Goal: Information Seeking & Learning: Find specific fact

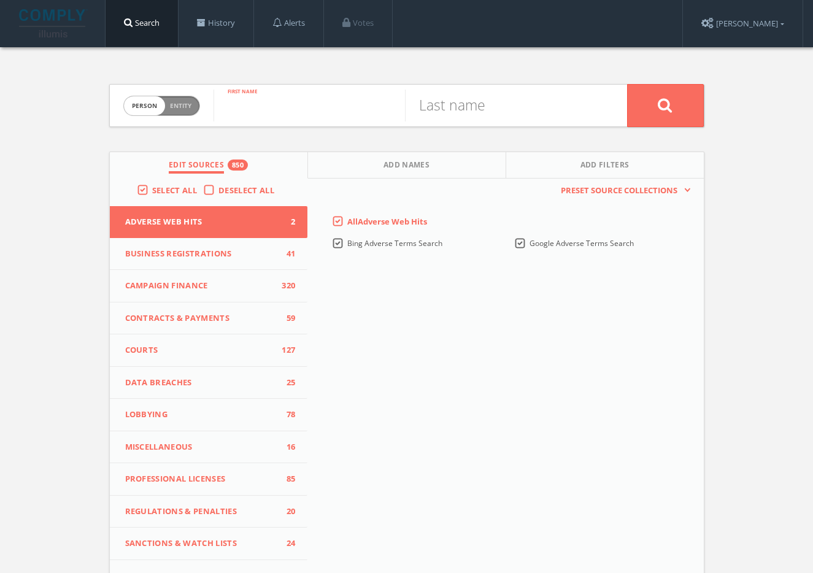
click at [281, 103] on input "text" at bounding box center [308, 106] width 191 height 32
paste input "[PERSON_NAME]"
click at [287, 112] on input "[PERSON_NAME]" at bounding box center [308, 106] width 191 height 32
type input "Eric"
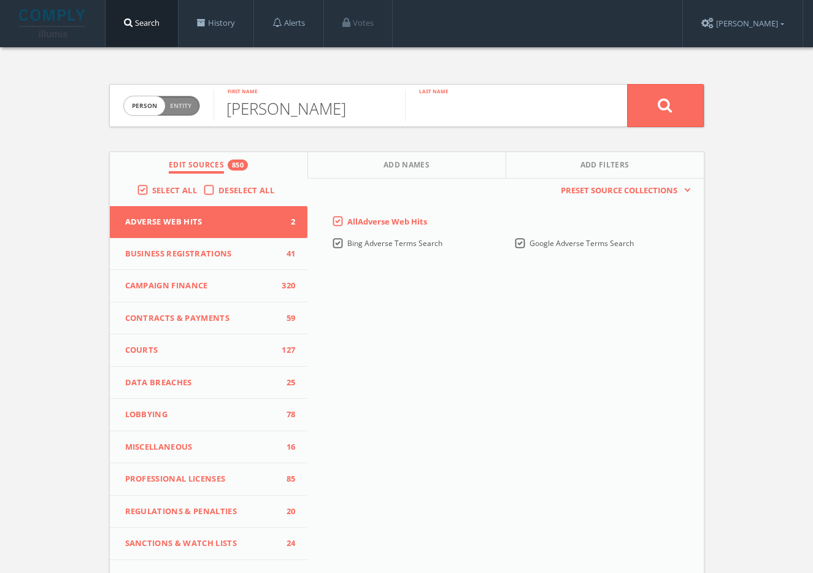
paste input "Daly"
type input "Daly"
click at [672, 106] on button at bounding box center [665, 105] width 77 height 43
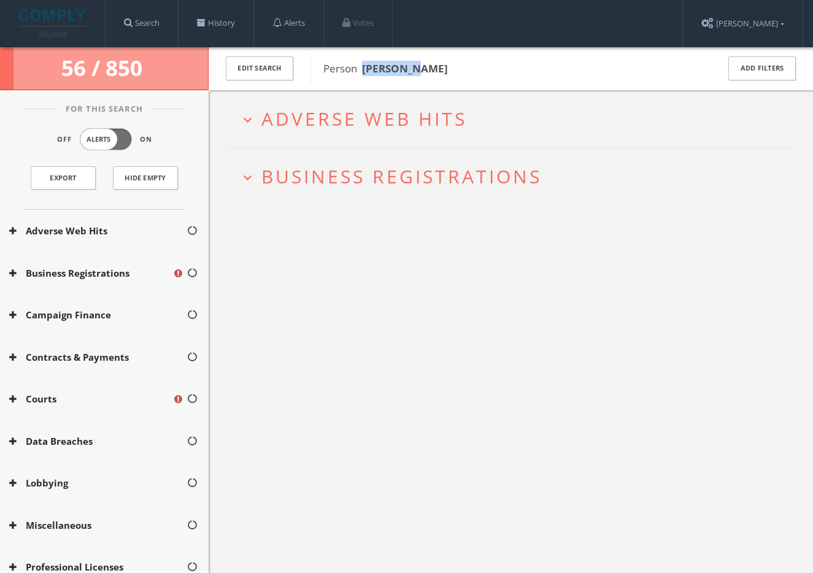
drag, startPoint x: 413, startPoint y: 75, endPoint x: 367, endPoint y: 70, distance: 46.3
click at [364, 71] on div "Person Eric Daly" at bounding box center [505, 68] width 391 height 31
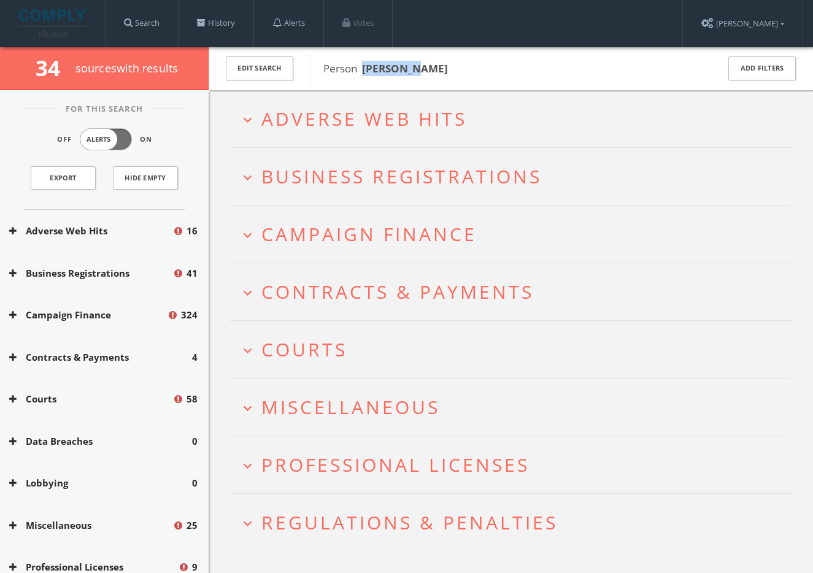
click at [435, 112] on span "Adverse Web Hits" at bounding box center [363, 118] width 205 height 25
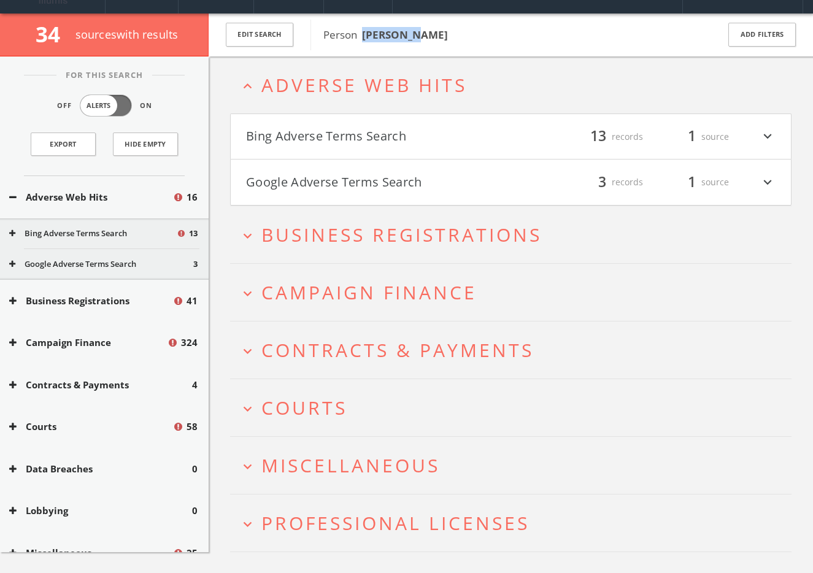
click at [442, 179] on button "Google Adverse Terms Search" at bounding box center [378, 182] width 265 height 21
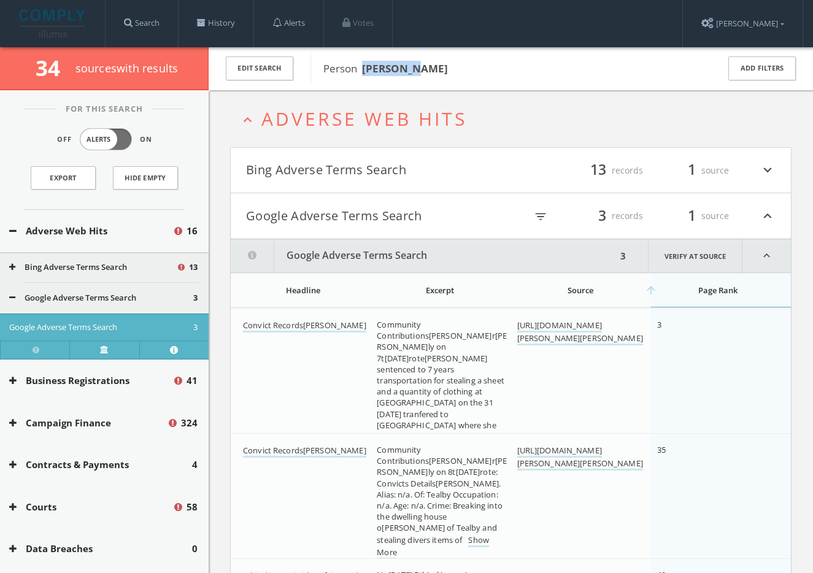
click at [381, 169] on button "Bing Adverse Terms Search" at bounding box center [378, 170] width 265 height 21
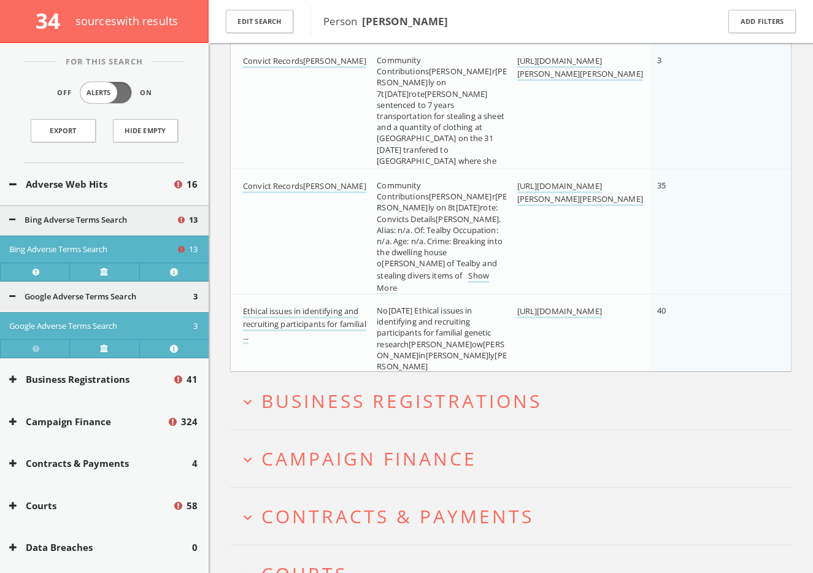
scroll to position [1511, 0]
click at [413, 392] on span "Business Registrations" at bounding box center [401, 399] width 280 height 25
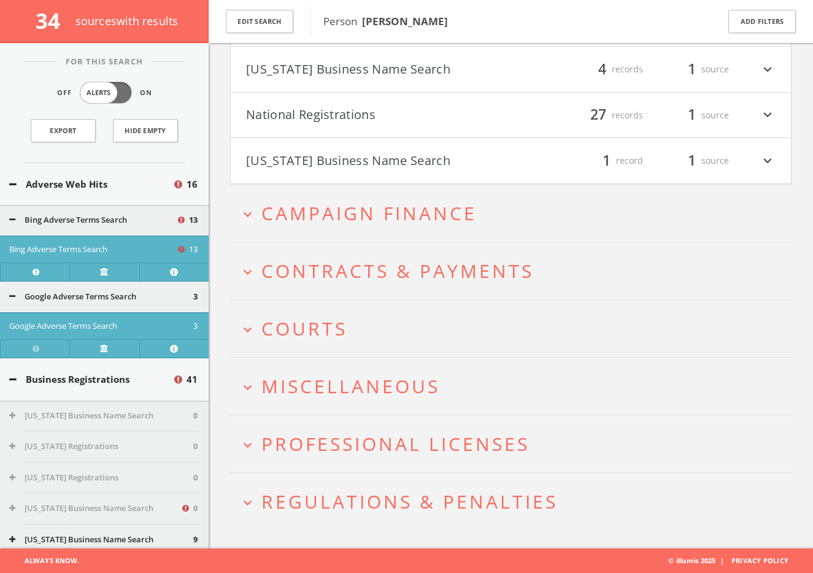
click at [404, 386] on span "Miscellaneous" at bounding box center [350, 386] width 179 height 25
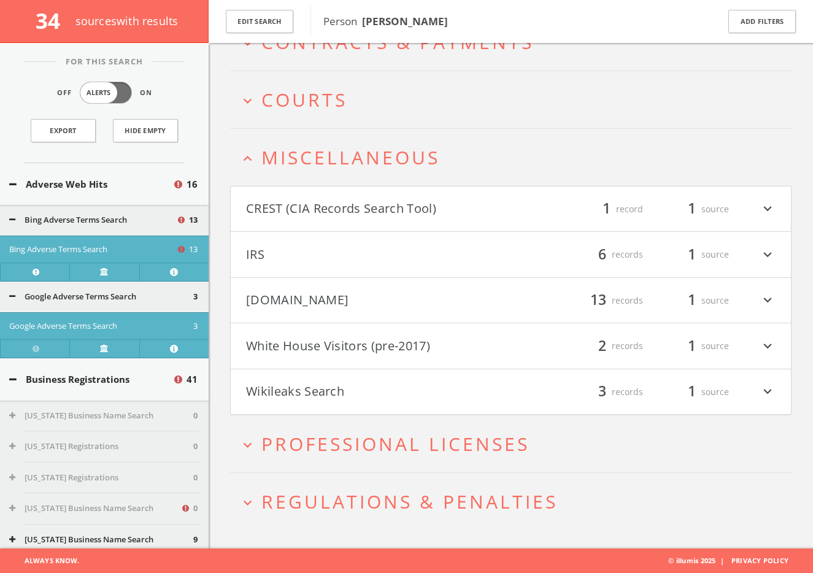
click at [394, 293] on button "Mugshots.com" at bounding box center [378, 300] width 265 height 21
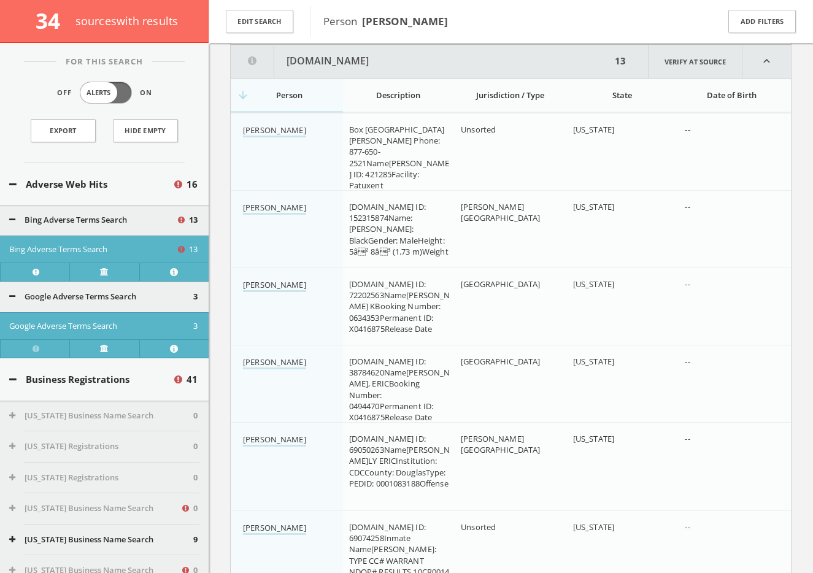
scroll to position [2448, 0]
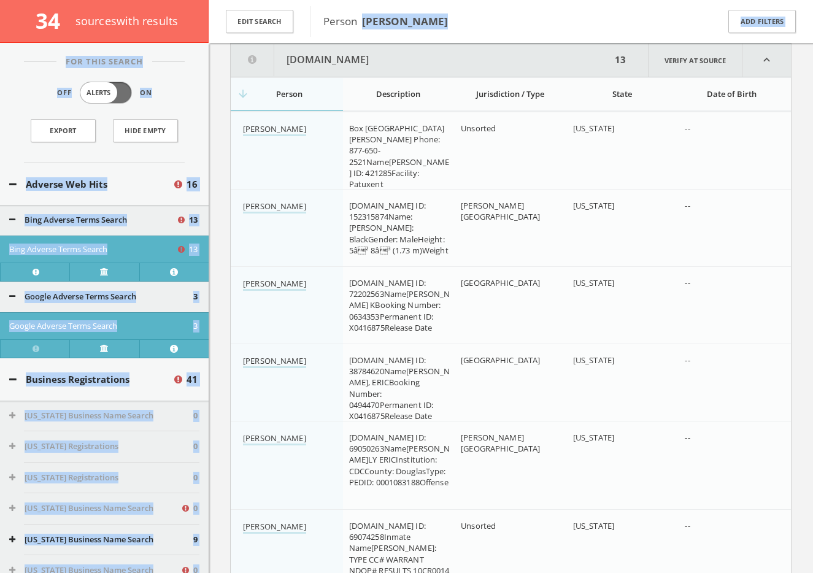
drag, startPoint x: 414, startPoint y: 18, endPoint x: 362, endPoint y: 21, distance: 52.2
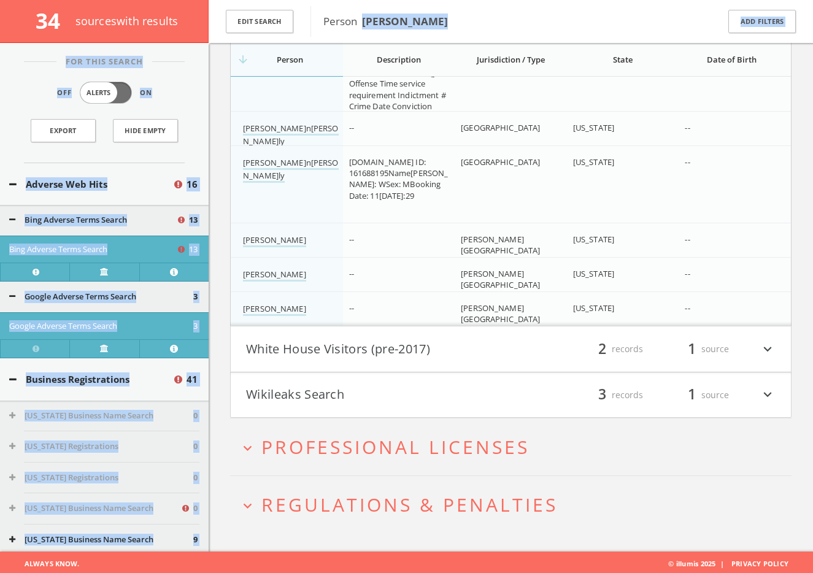
scroll to position [3083, 0]
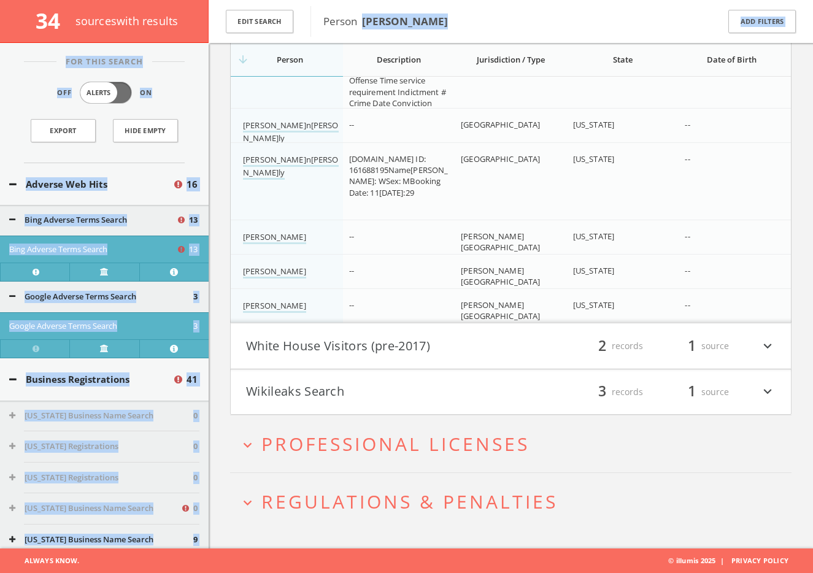
click at [346, 354] on button "White House Visitors (pre-2017)" at bounding box center [378, 346] width 265 height 21
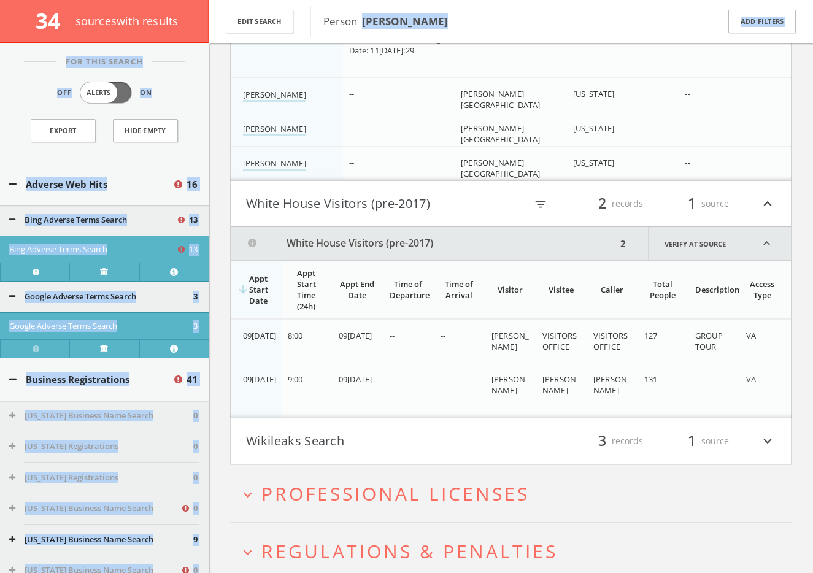
scroll to position [3275, 0]
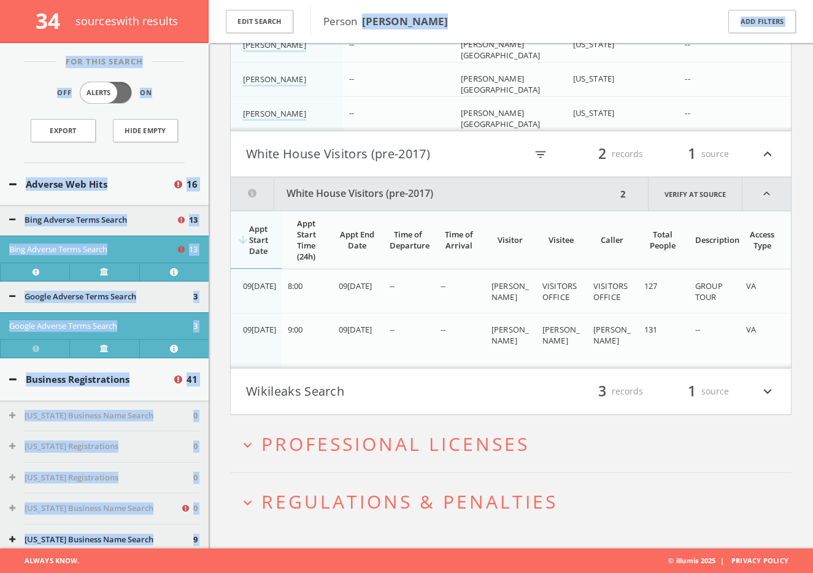
click at [383, 454] on span "Professional Licenses" at bounding box center [395, 443] width 268 height 25
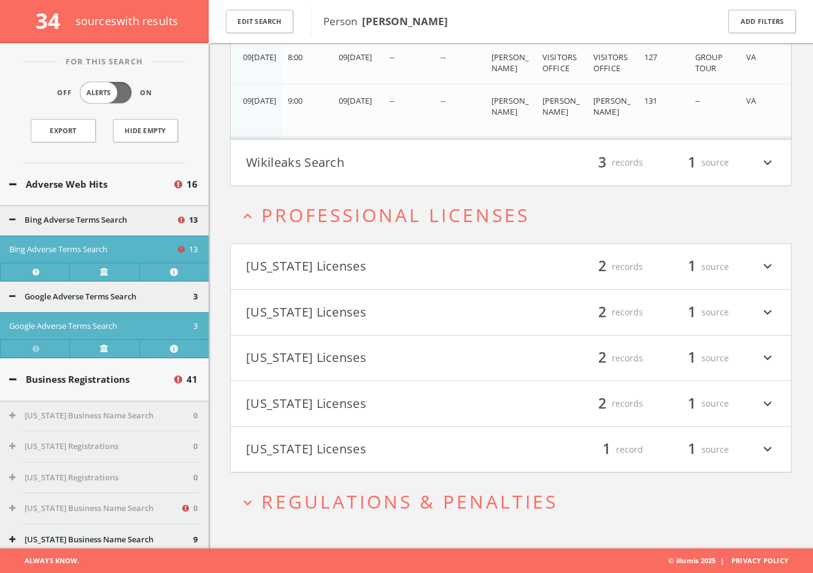
click at [371, 483] on h2 "expand_more Regulations & Penalties" at bounding box center [510, 501] width 561 height 57
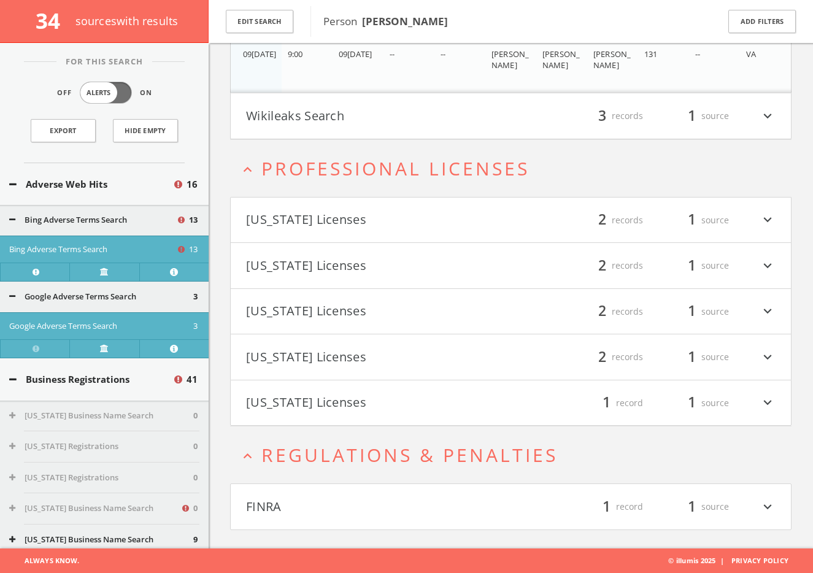
click at [372, 475] on h2 "expand_less Regulations & Penalties" at bounding box center [510, 454] width 561 height 57
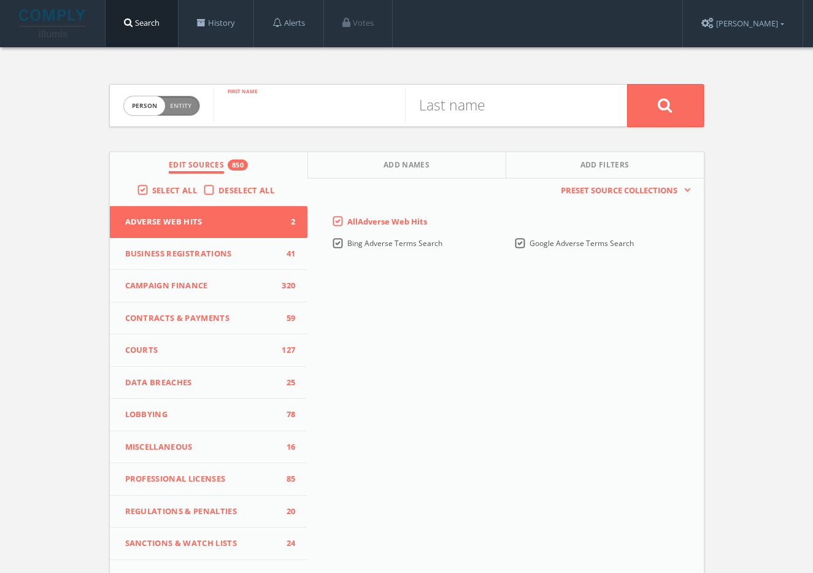
paste input "Julie Davidson"
click at [310, 105] on input "Julie Davidson" at bounding box center [308, 106] width 191 height 32
type input "Julie"
paste input "Davidson"
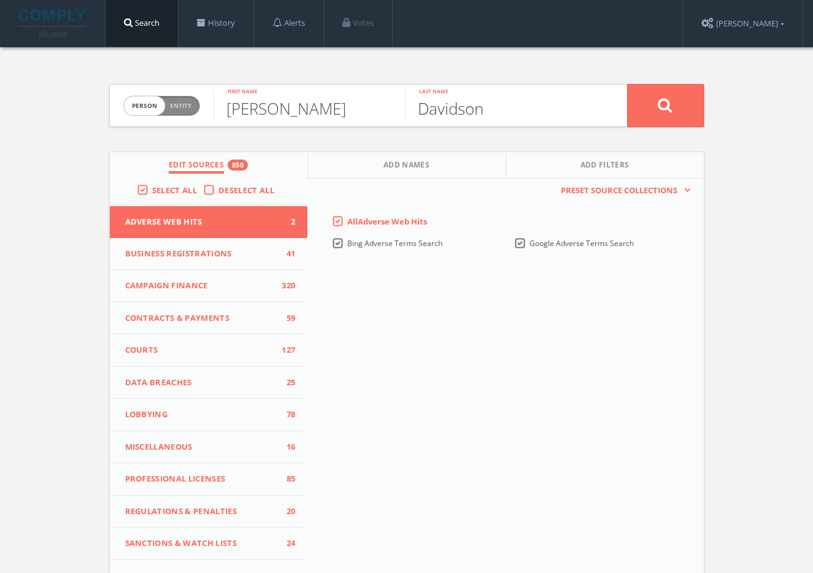
type input "Davidson"
click at [671, 113] on button at bounding box center [665, 105] width 77 height 43
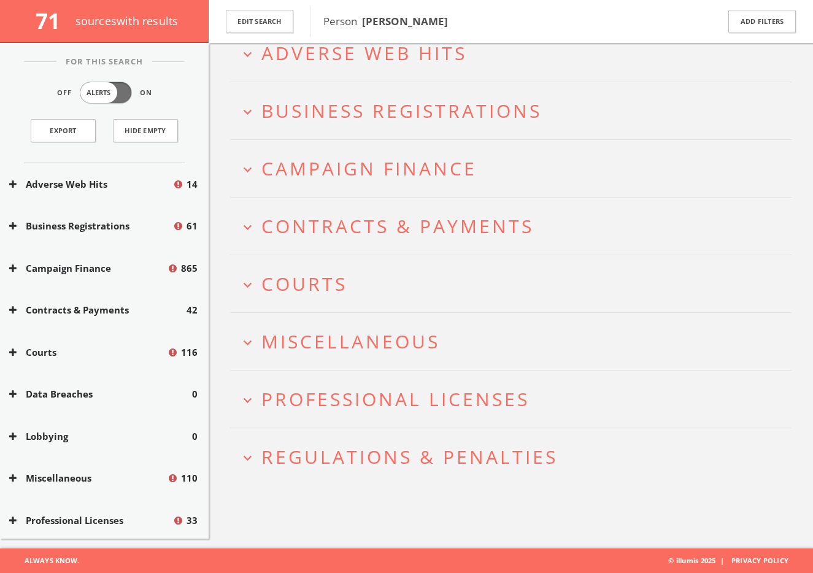
click at [402, 466] on span "Regulations & Penalties" at bounding box center [409, 456] width 296 height 25
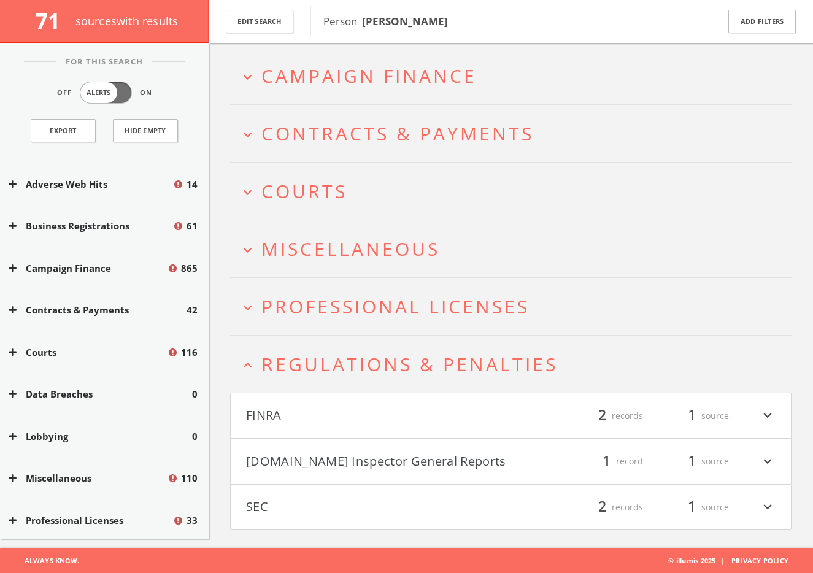
click at [386, 415] on button "FINRA" at bounding box center [378, 415] width 265 height 21
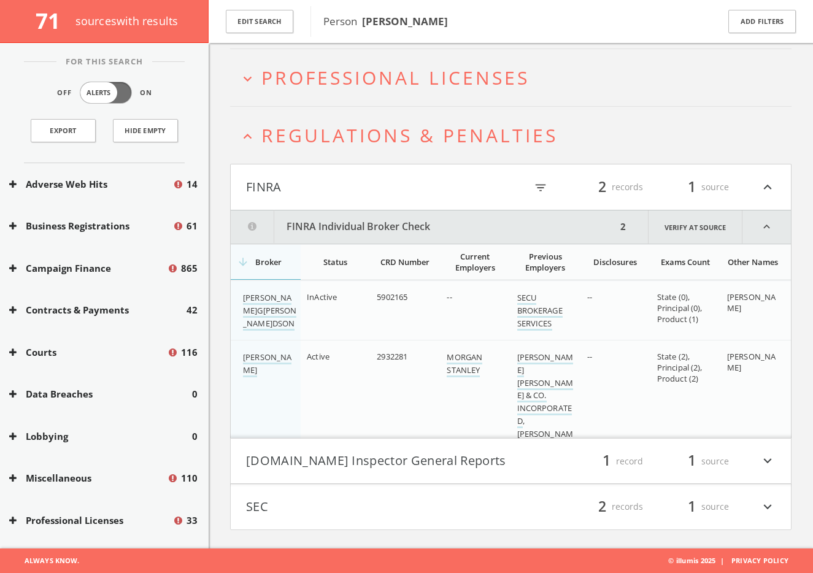
click at [375, 453] on button "Oversight.gov Inspector General Reports" at bounding box center [378, 461] width 265 height 21
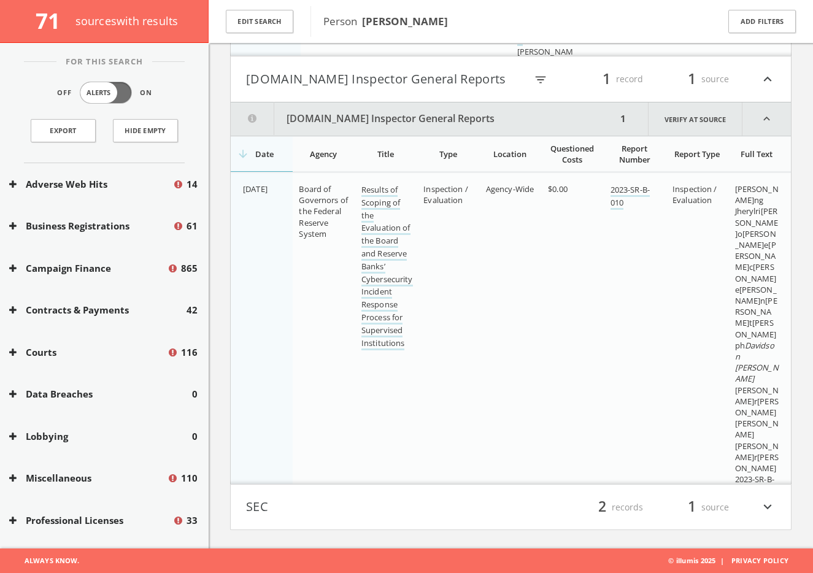
click at [373, 500] on button "SEC" at bounding box center [378, 507] width 265 height 21
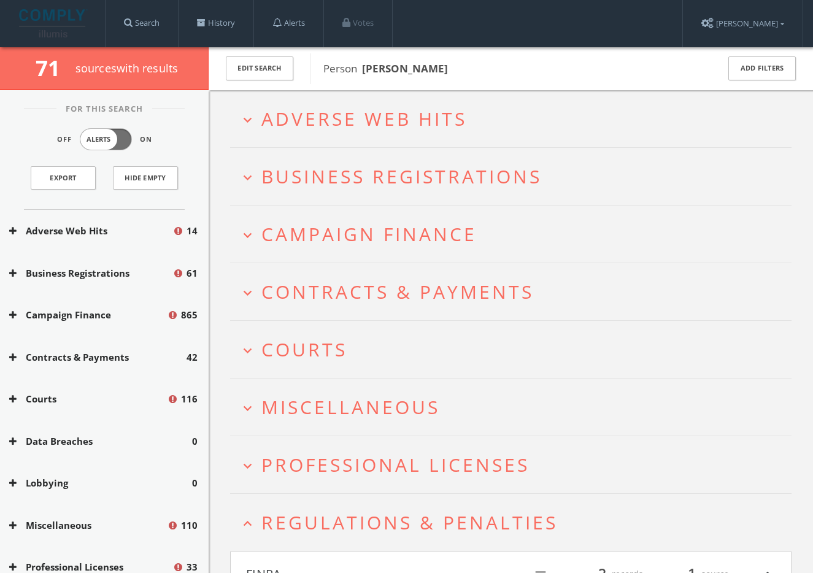
click at [334, 520] on span "Regulations & Penalties" at bounding box center [409, 522] width 296 height 25
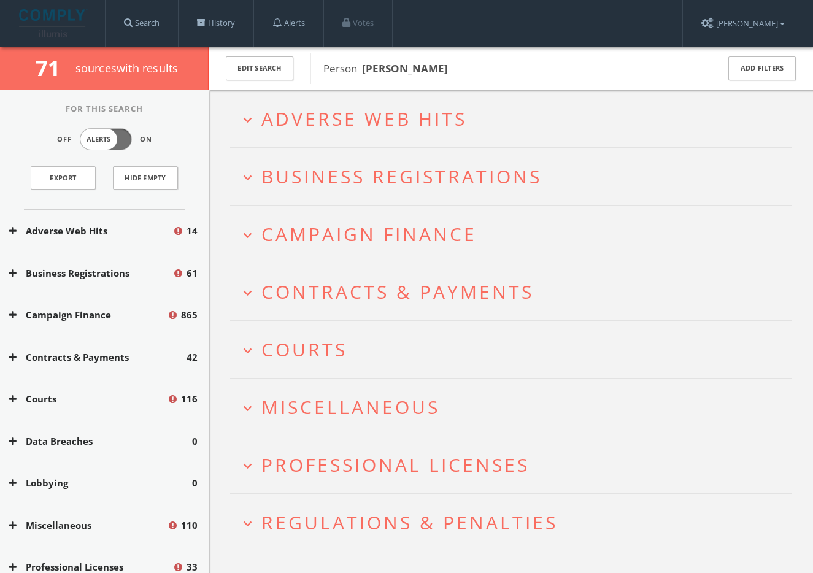
click at [341, 469] on span "Professional Licenses" at bounding box center [395, 464] width 268 height 25
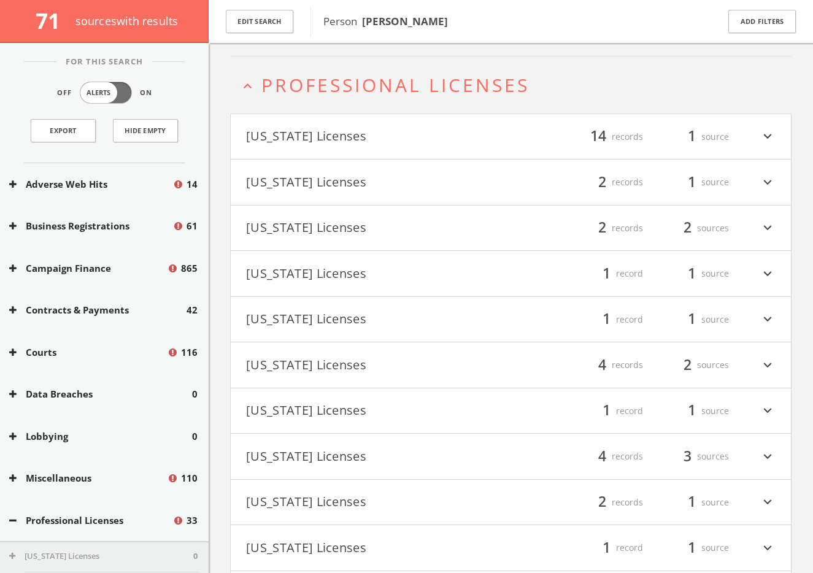
scroll to position [393, 0]
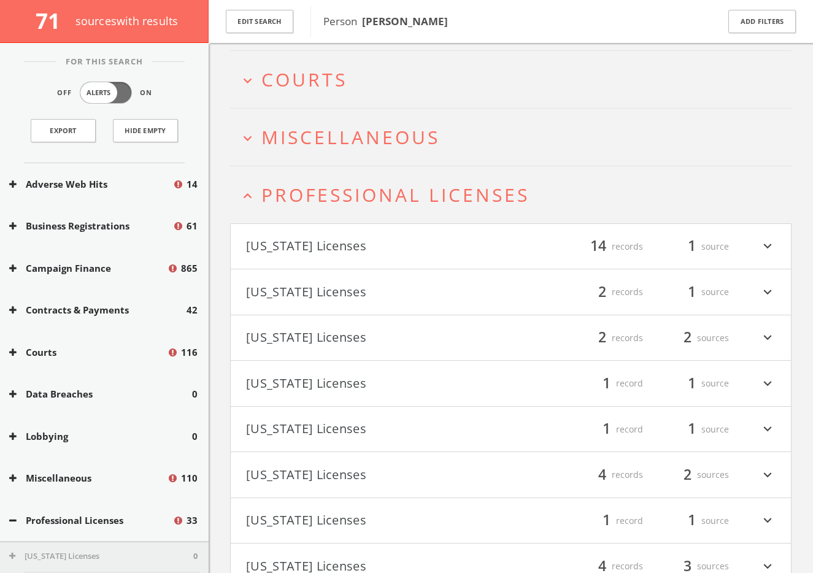
click at [363, 192] on span "Professional Licenses" at bounding box center [395, 194] width 268 height 25
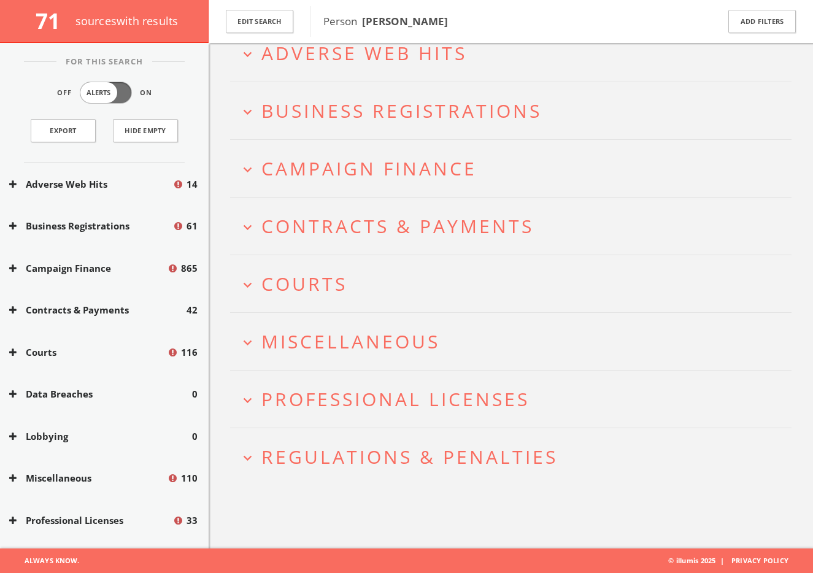
click at [345, 326] on h2 "expand_more Miscellaneous" at bounding box center [510, 341] width 561 height 57
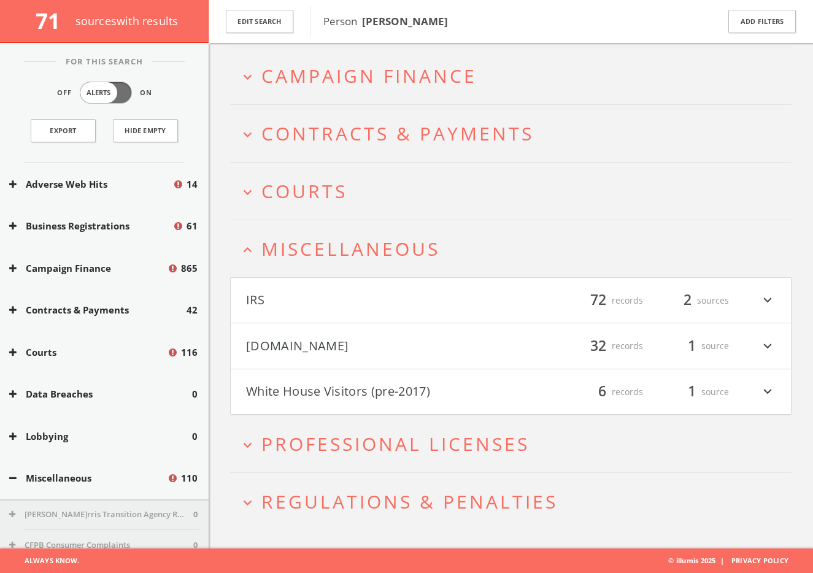
click at [331, 350] on button "Mugshots.com" at bounding box center [378, 346] width 265 height 21
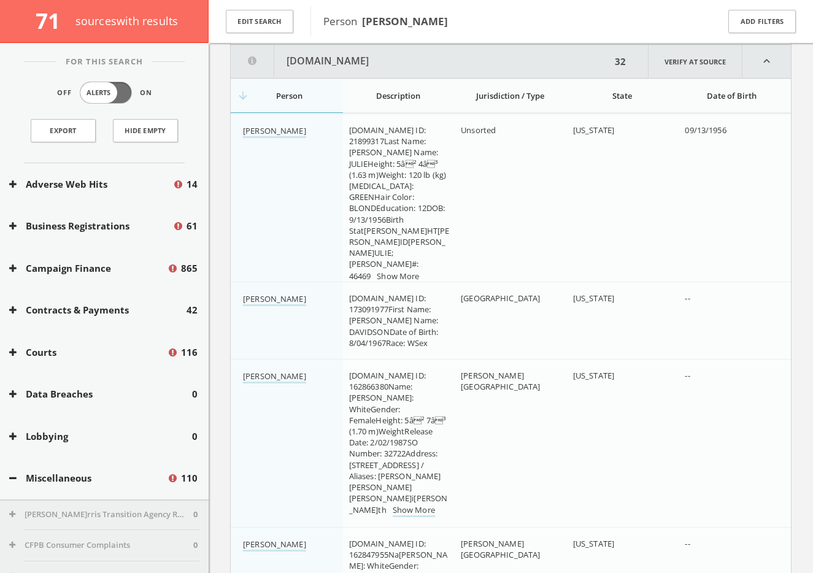
scroll to position [490, 0]
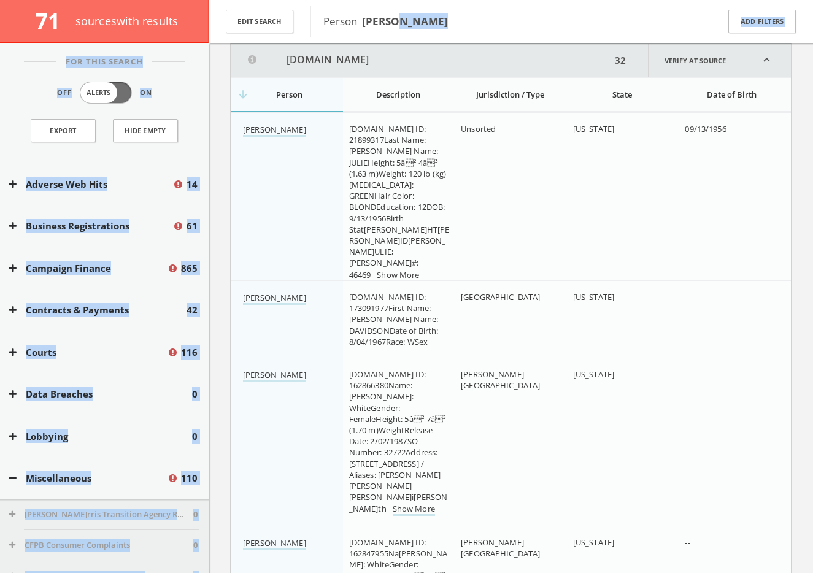
drag, startPoint x: 447, startPoint y: 20, endPoint x: 382, endPoint y: 17, distance: 64.5
drag, startPoint x: 360, startPoint y: 21, endPoint x: 447, endPoint y: 28, distance: 86.7
click at [447, 28] on span "Person Julie Davidson" at bounding box center [512, 21] width 378 height 16
copy span "Julie Davidson"
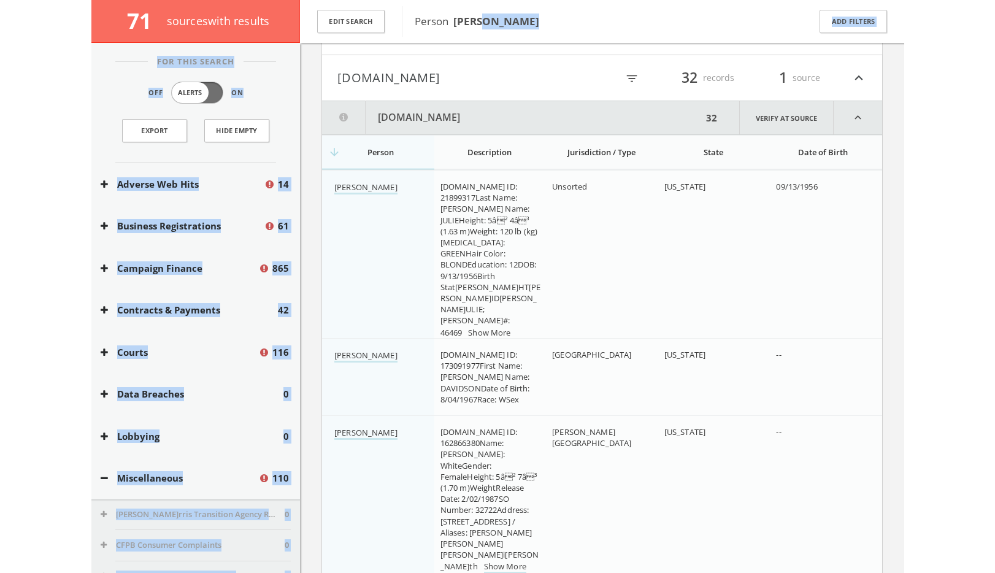
scroll to position [256, 0]
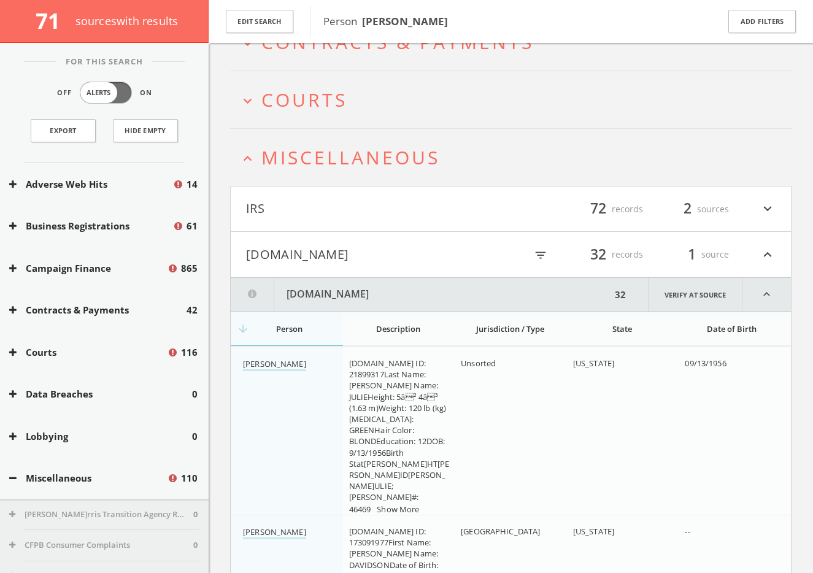
click at [545, 258] on icon "filter_list" at bounding box center [540, 254] width 13 height 13
paste input "Julie Davidson"
type input "Julie Davidson"
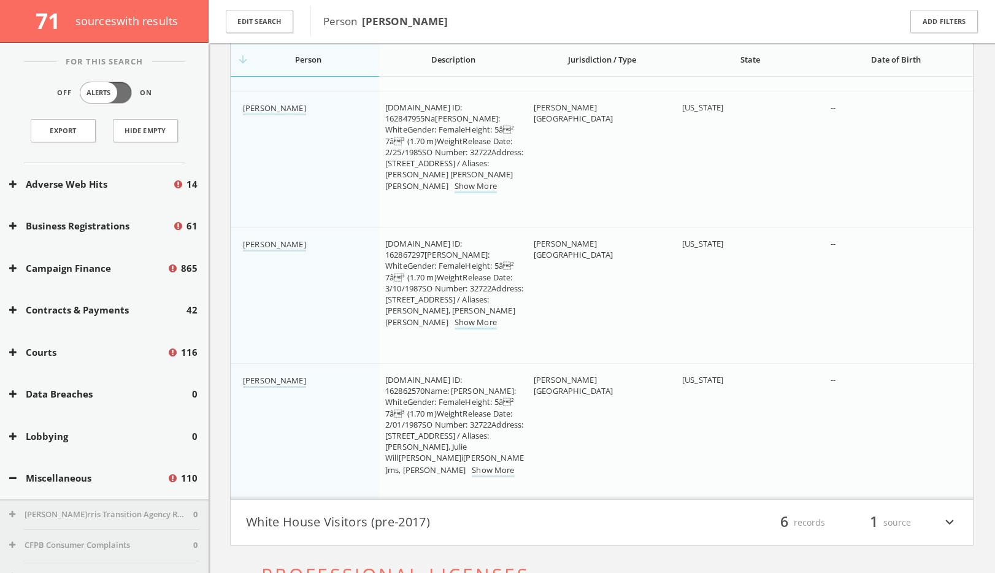
scroll to position [845, 0]
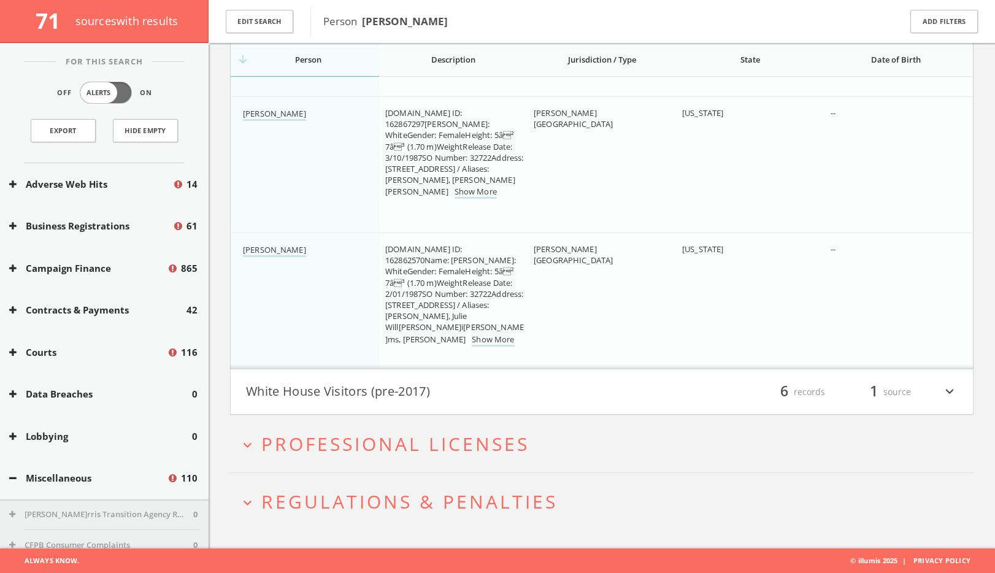
click at [437, 382] on button "White House Visitors (pre-2017)" at bounding box center [424, 392] width 356 height 21
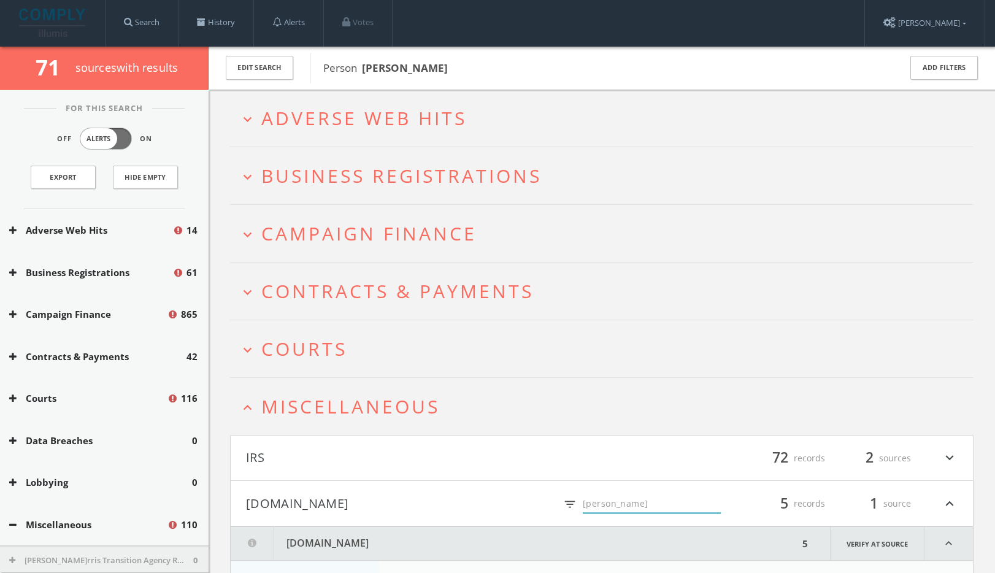
scroll to position [0, 0]
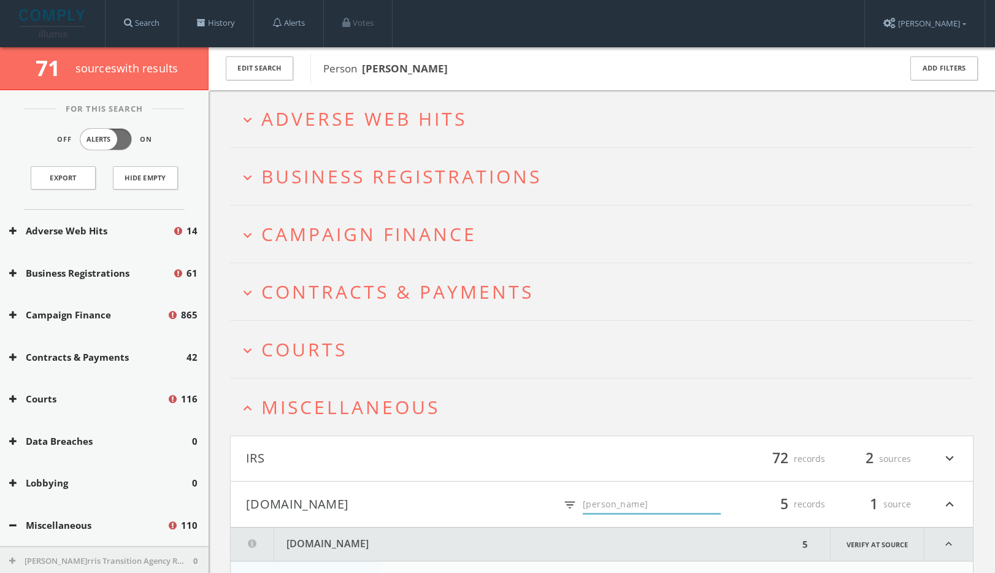
click at [350, 399] on span "Miscellaneous" at bounding box center [350, 406] width 179 height 25
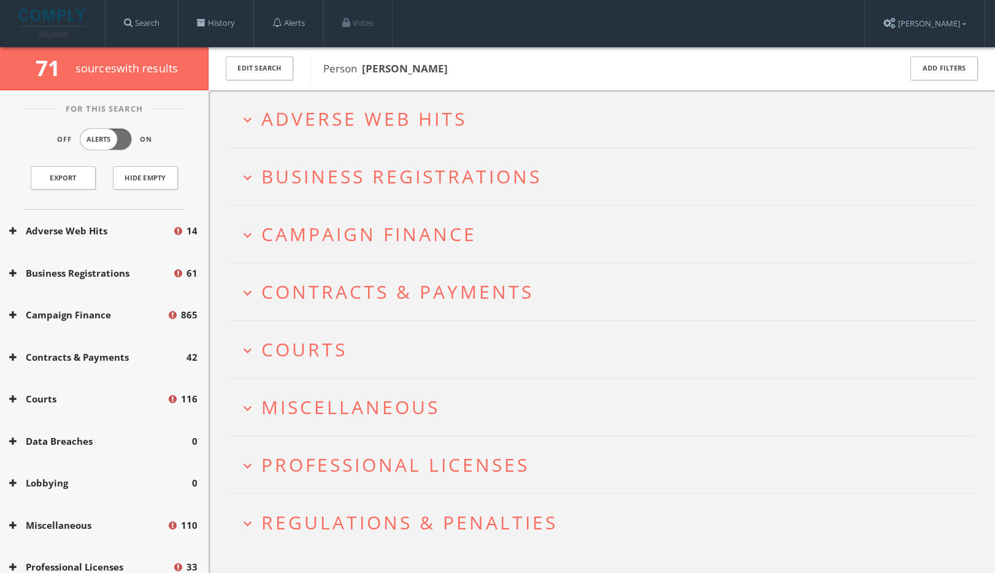
click at [314, 359] on span "Courts" at bounding box center [304, 349] width 86 height 25
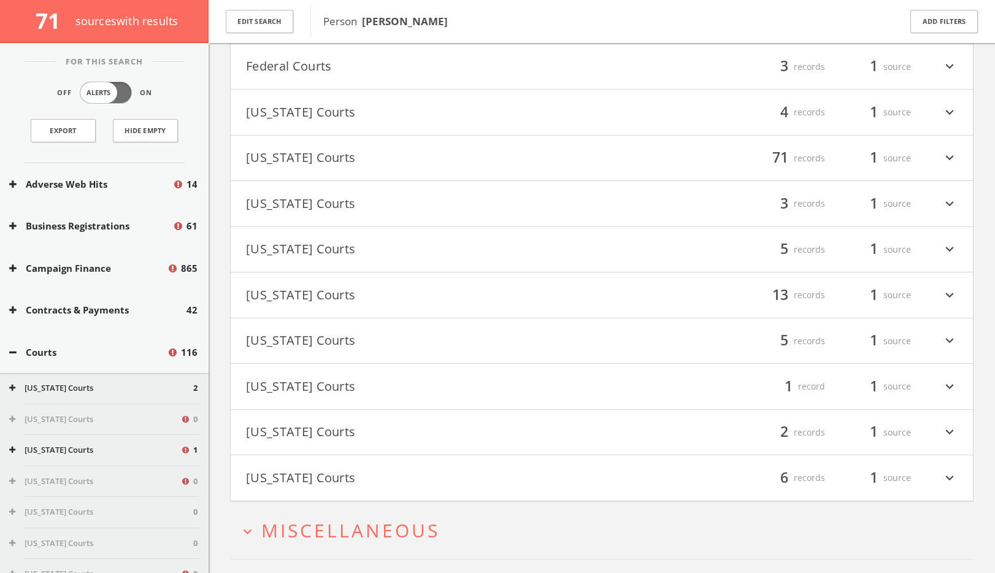
scroll to position [524, 0]
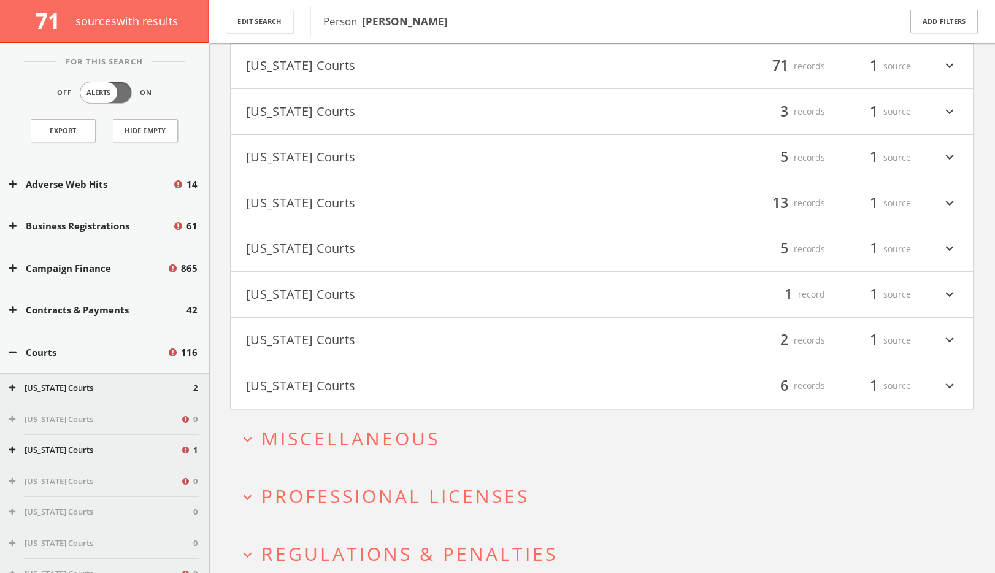
click at [332, 337] on button "Washington Courts" at bounding box center [424, 340] width 356 height 21
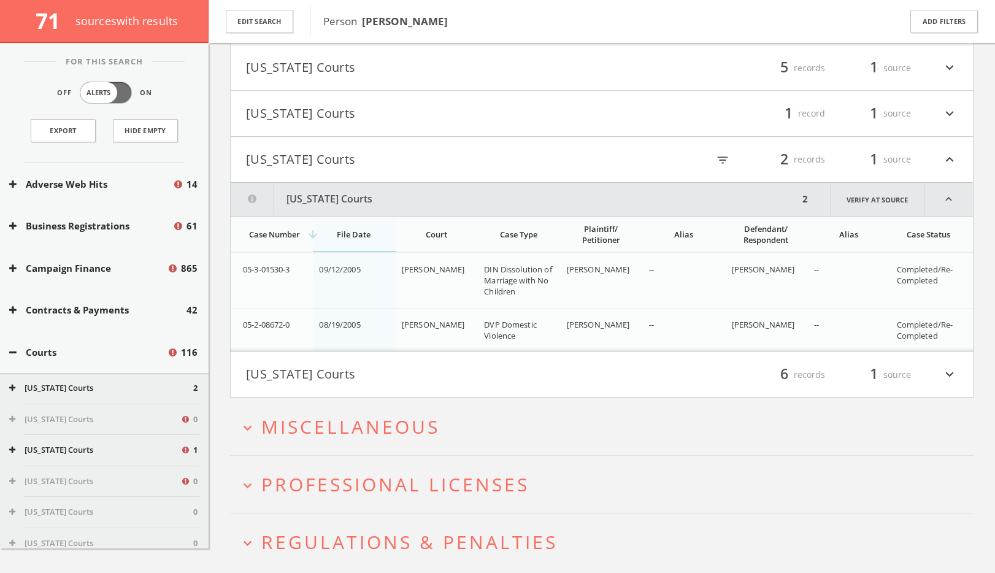
scroll to position [745, 0]
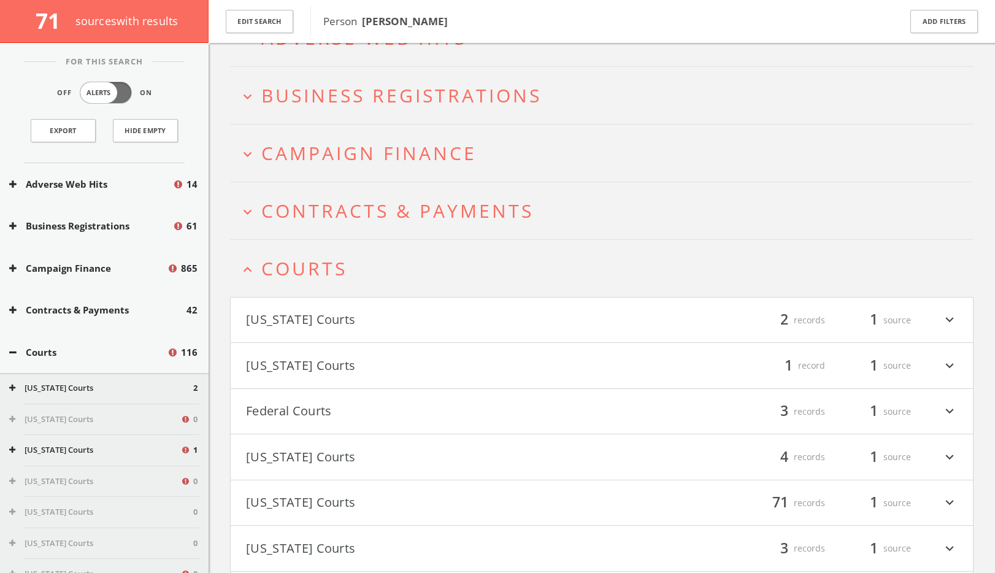
click at [344, 267] on span "Courts" at bounding box center [304, 268] width 86 height 25
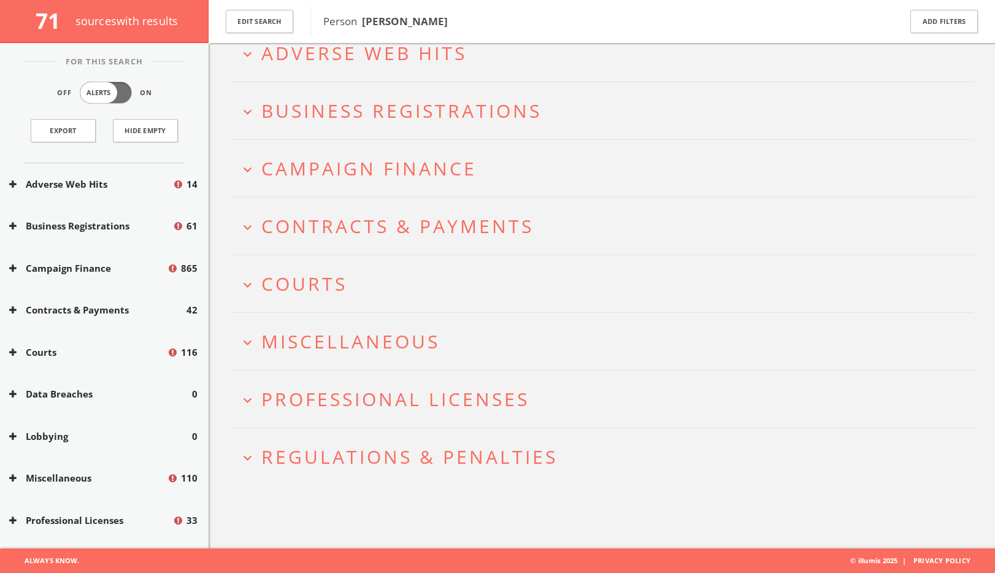
click at [359, 242] on h2 "expand_more Contracts & Payments" at bounding box center [601, 226] width 743 height 57
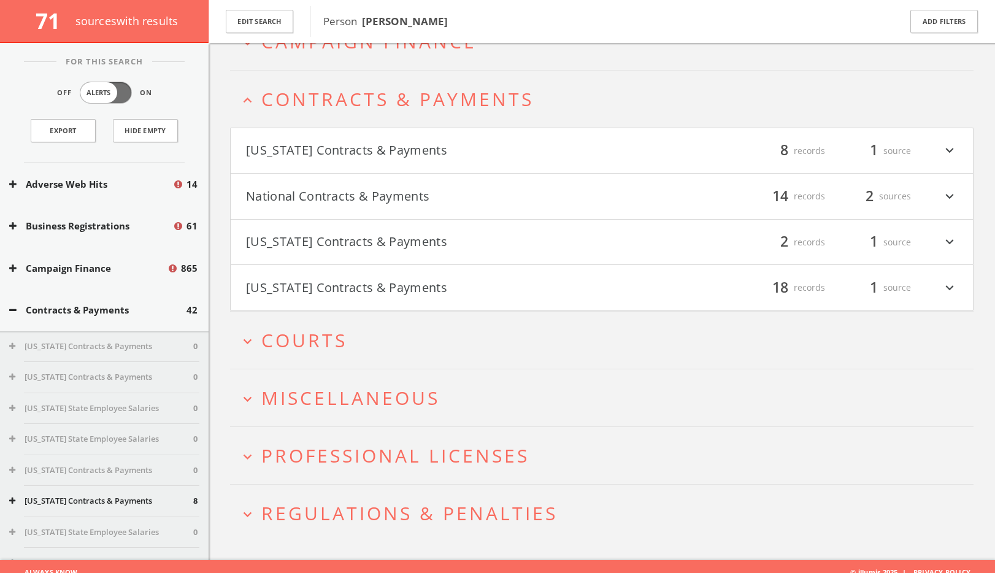
scroll to position [210, 0]
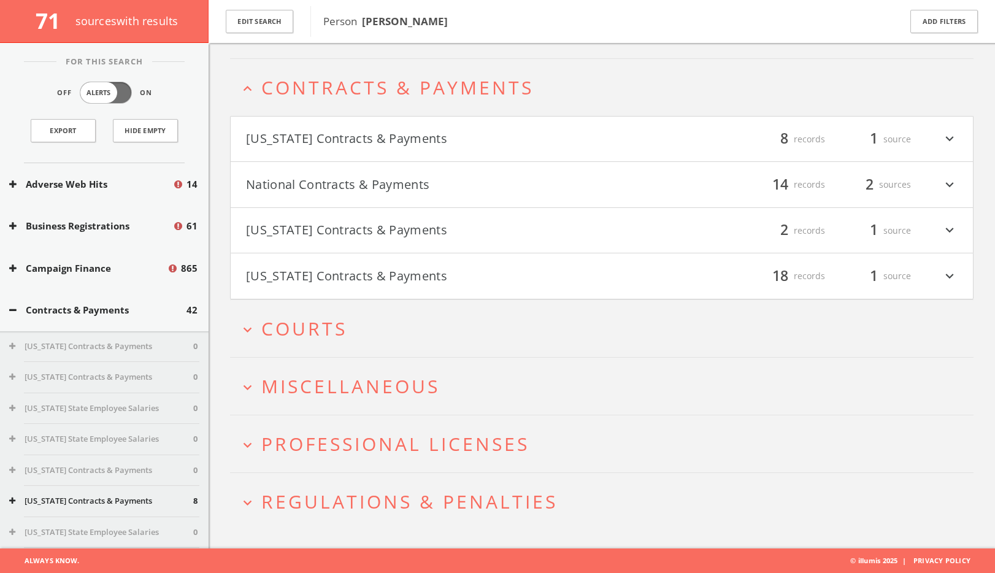
click at [423, 91] on span "Contracts & Payments" at bounding box center [397, 87] width 272 height 25
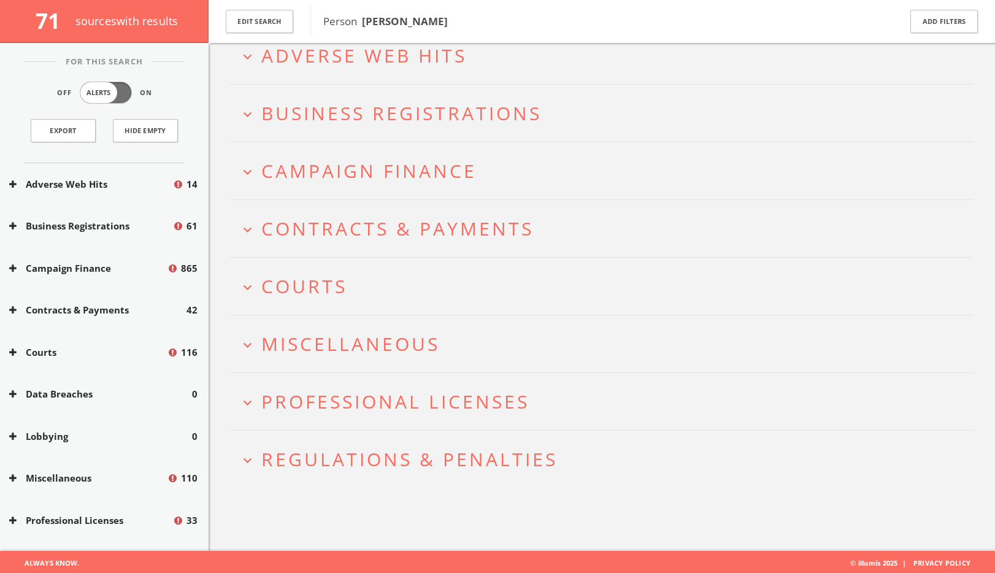
click at [374, 168] on span "Campaign Finance" at bounding box center [368, 170] width 215 height 25
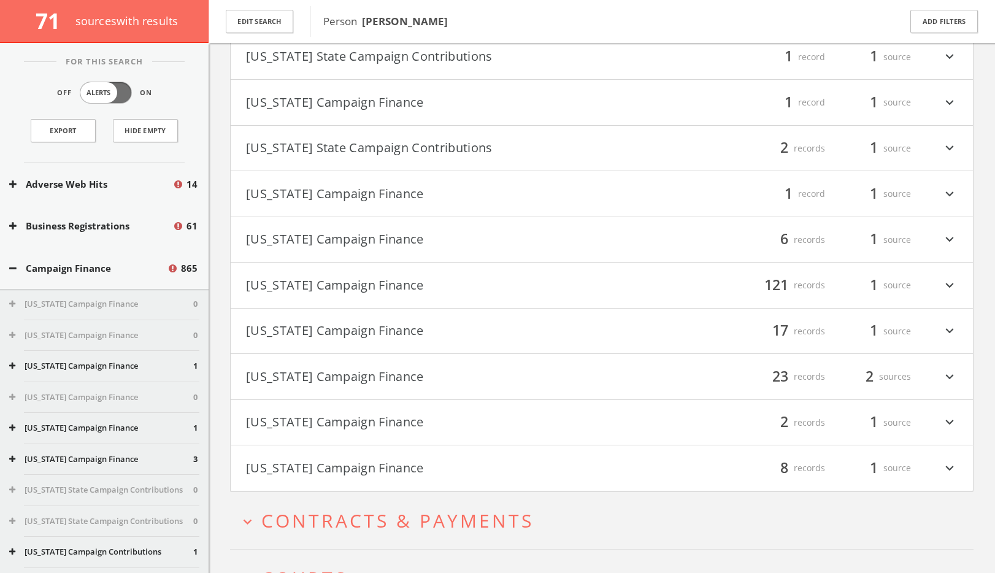
click at [339, 380] on button "Washington Campaign Finance" at bounding box center [424, 376] width 356 height 21
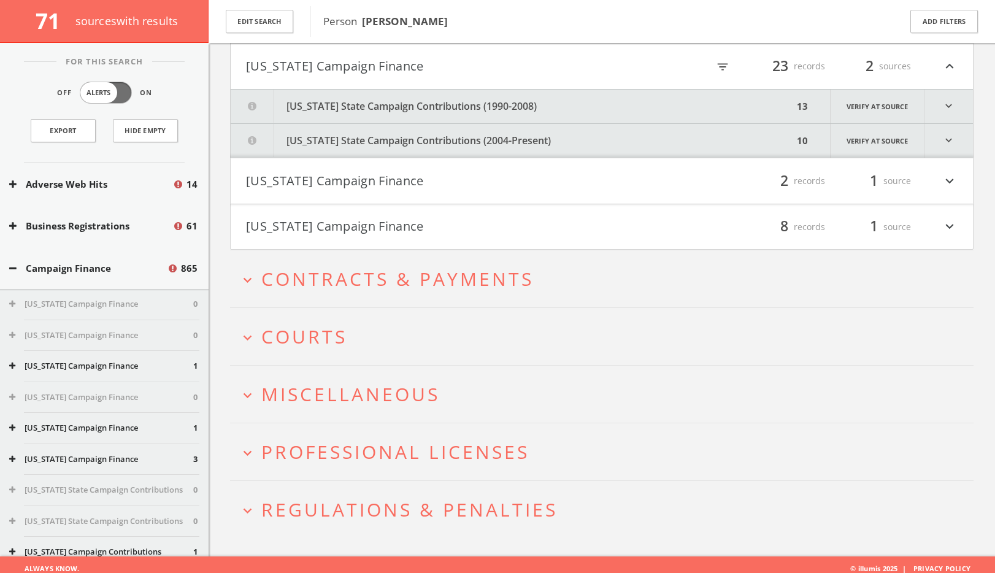
click at [539, 132] on button "Washington State Campaign Contributions (2004-Present)" at bounding box center [512, 141] width 563 height 34
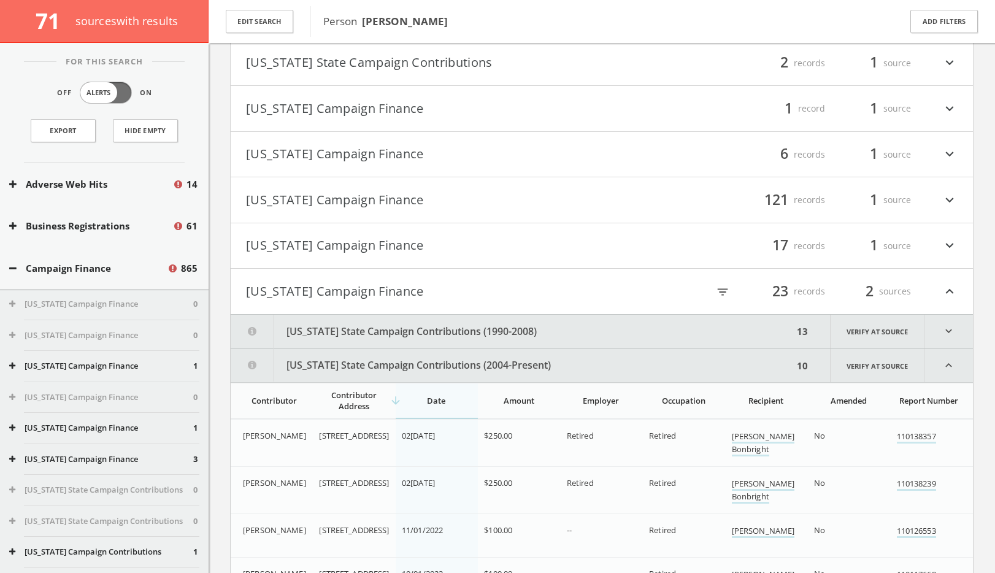
click at [440, 332] on button "Washington State Campaign Contributions (1990-2008)" at bounding box center [512, 332] width 563 height 34
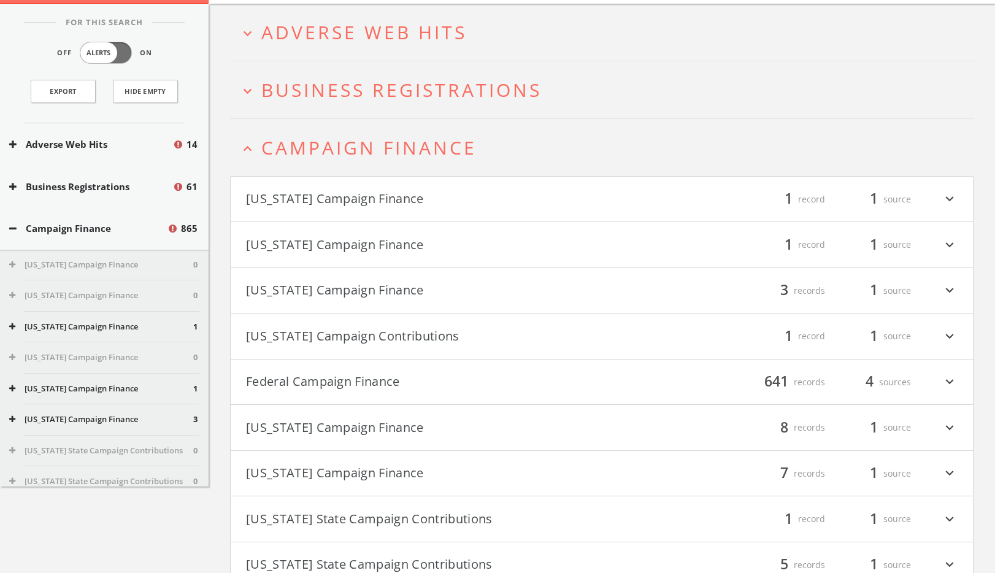
scroll to position [0, 0]
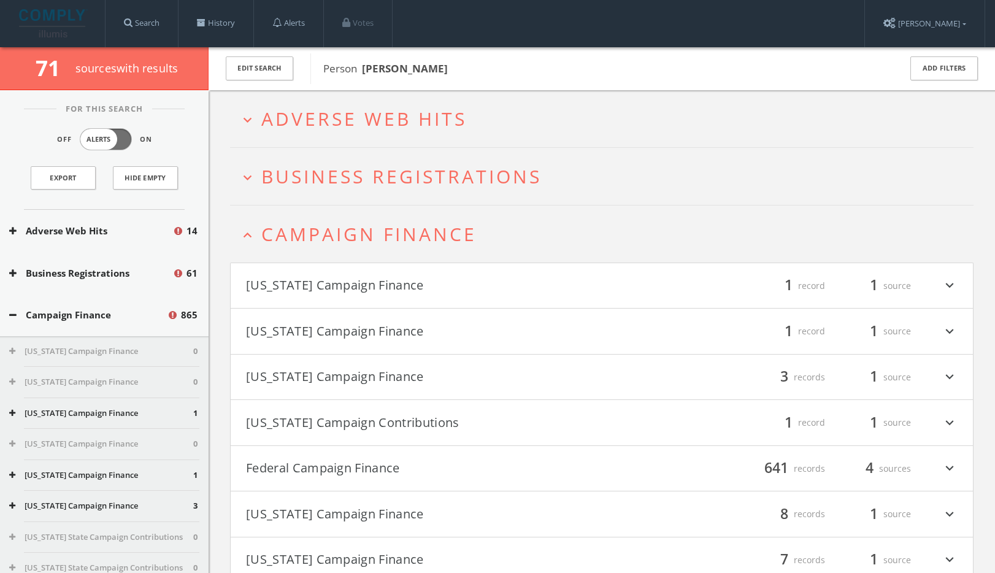
click at [397, 232] on span "Campaign Finance" at bounding box center [368, 233] width 215 height 25
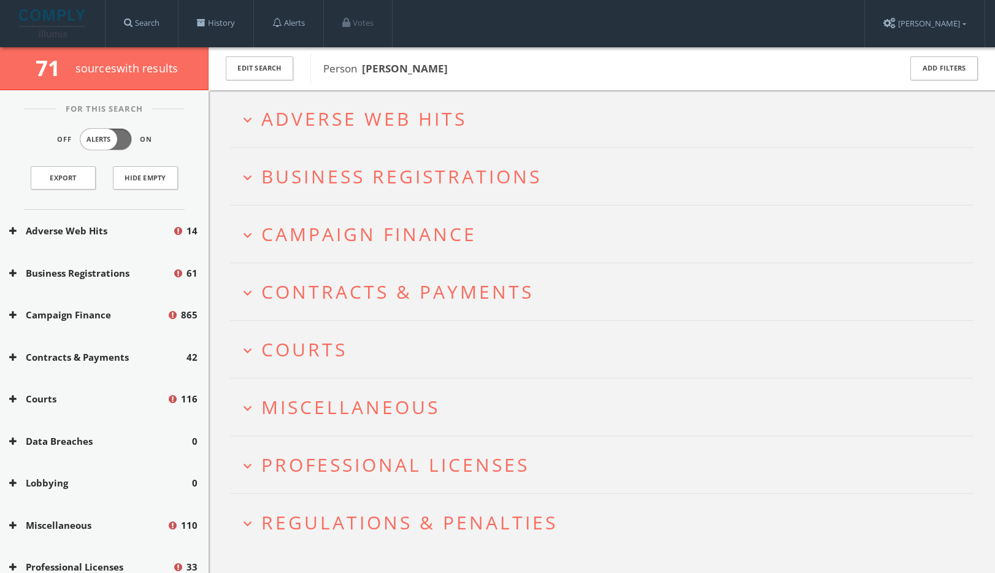
click at [398, 119] on span "Adverse Web Hits" at bounding box center [363, 118] width 205 height 25
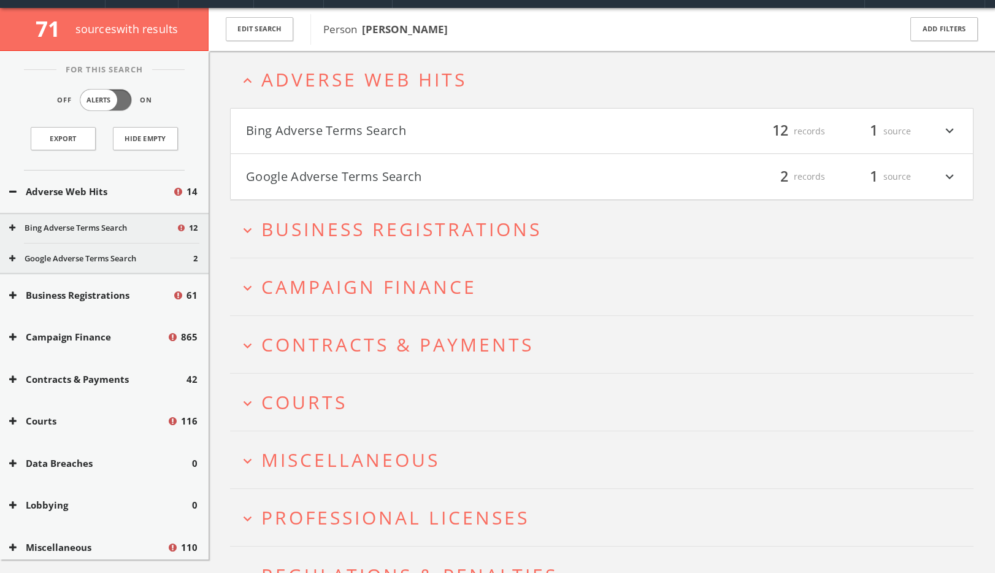
click at [383, 186] on h4 "Google Adverse Terms Search filter_list 2 records 1 source expand_more" at bounding box center [602, 176] width 742 height 45
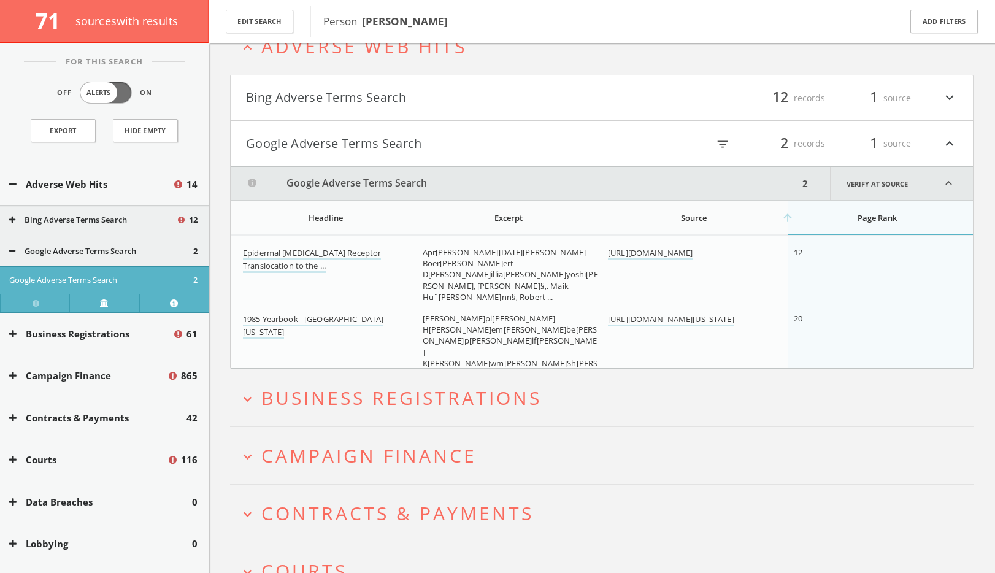
click at [377, 115] on h4 "Bing Adverse Terms Search filter_list 12 records 1 source expand_more" at bounding box center [602, 97] width 742 height 45
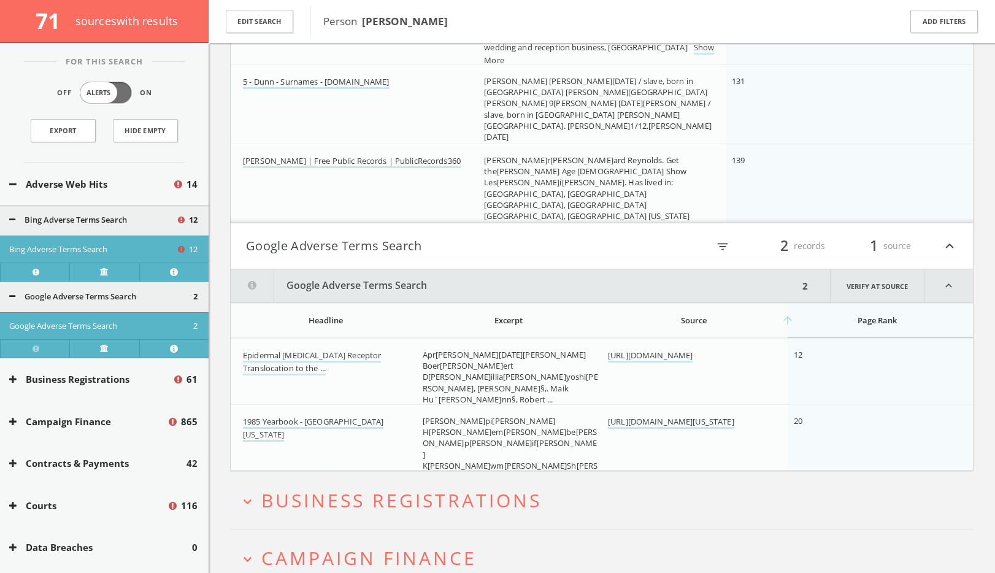
scroll to position [1013, 0]
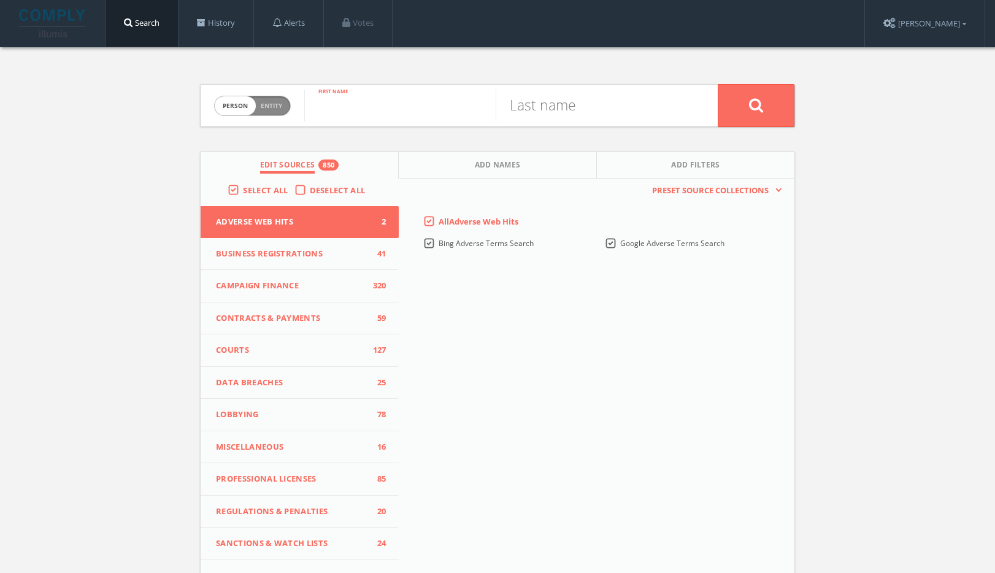
paste input "Nicolas Demeilliers"
click at [410, 118] on input "Nicolas Demeilliers" at bounding box center [399, 106] width 191 height 32
type input "Nicolas"
paste input "Demeilliers"
type input "Demeilliers"
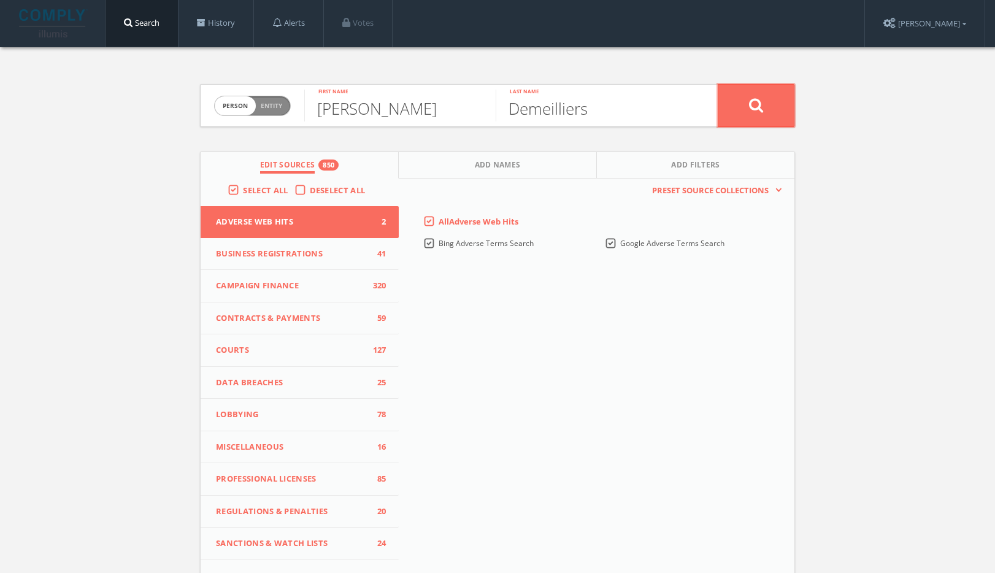
click at [777, 107] on button at bounding box center [756, 105] width 77 height 43
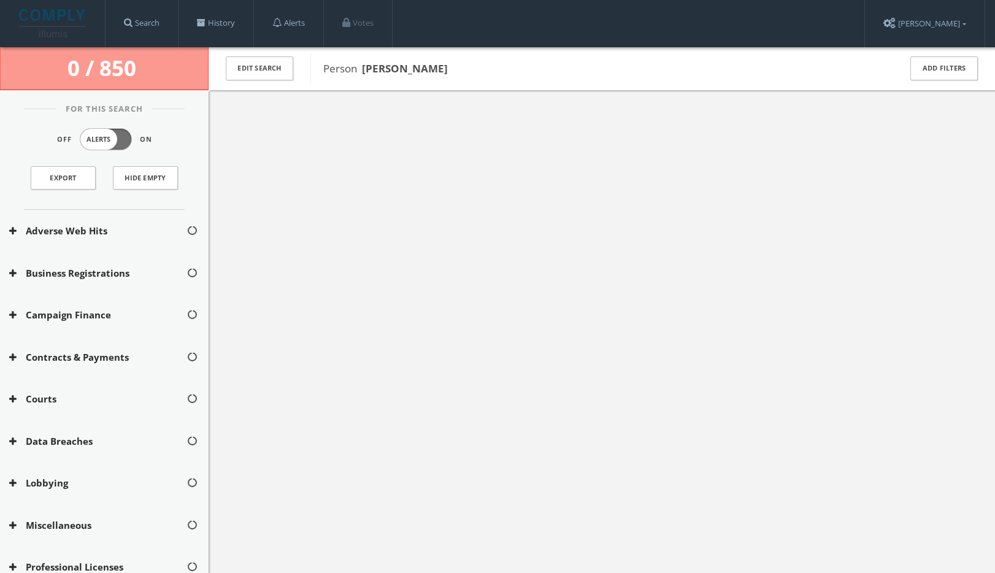
drag, startPoint x: 447, startPoint y: 71, endPoint x: 364, endPoint y: 64, distance: 82.4
click at [364, 64] on span "Person Nicolas Demeilliers" at bounding box center [603, 69] width 561 height 16
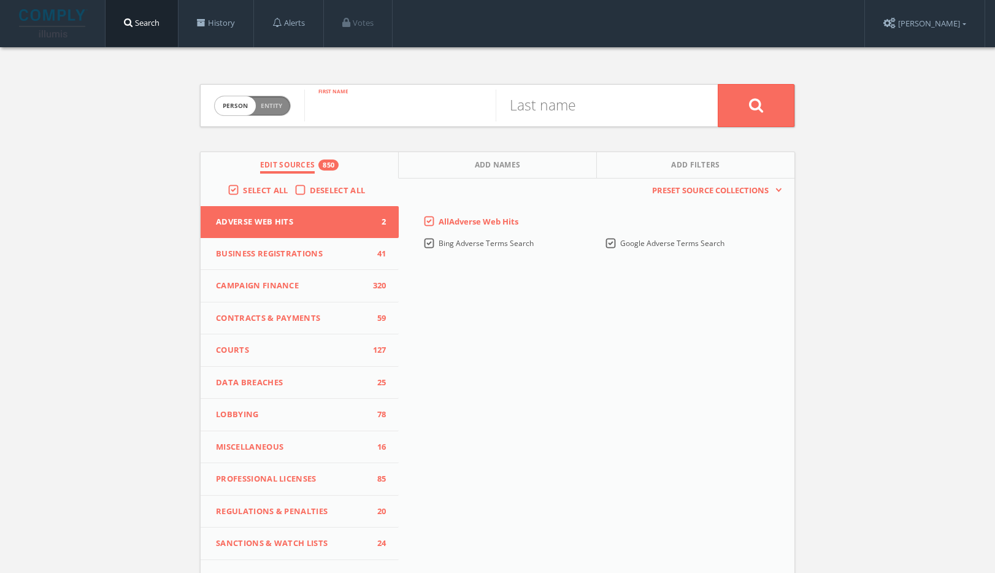
paste input "Jill Johnson"
click at [406, 107] on input "Jill Johnson" at bounding box center [399, 106] width 191 height 32
type input "Jill"
paste input "Johnson"
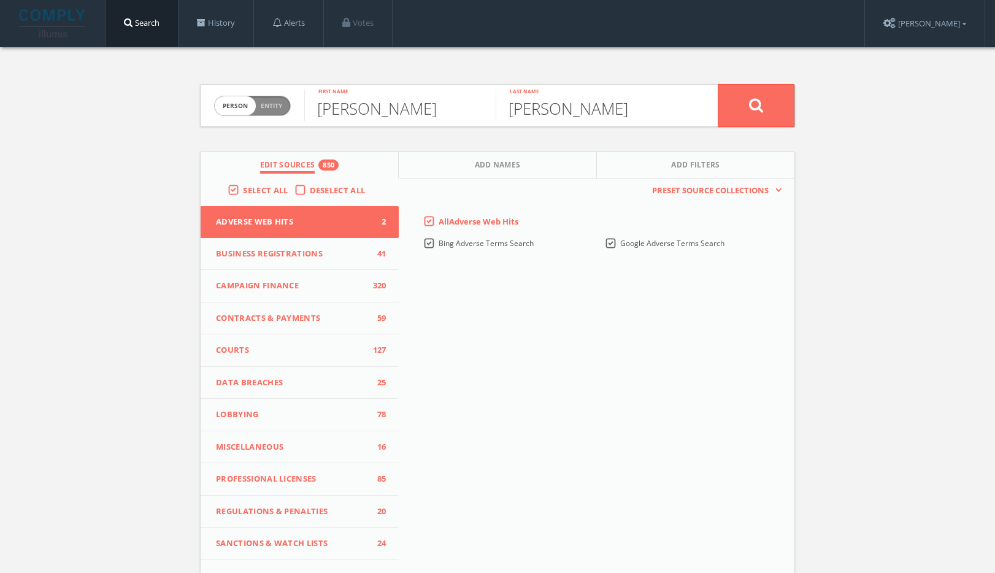
type input "Johnson"
click at [758, 110] on icon at bounding box center [756, 105] width 15 height 15
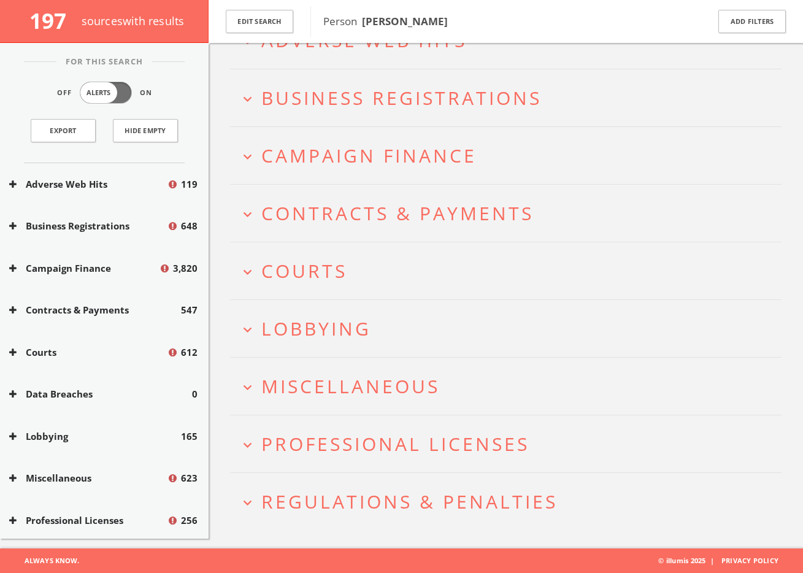
click at [372, 490] on span "Regulations & Penalties" at bounding box center [409, 501] width 296 height 25
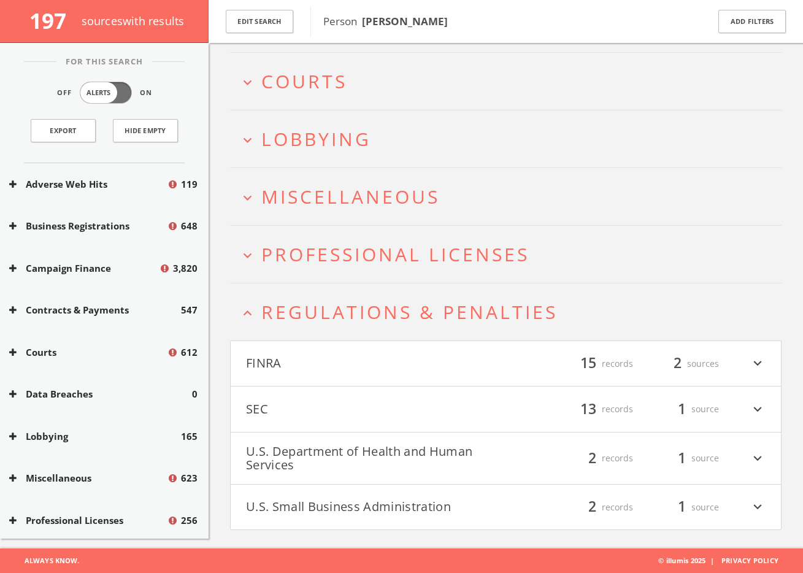
click at [361, 518] on h4 "U.S. Small Business Administration filter_list 2 records 1 source expand_more" at bounding box center [506, 507] width 550 height 45
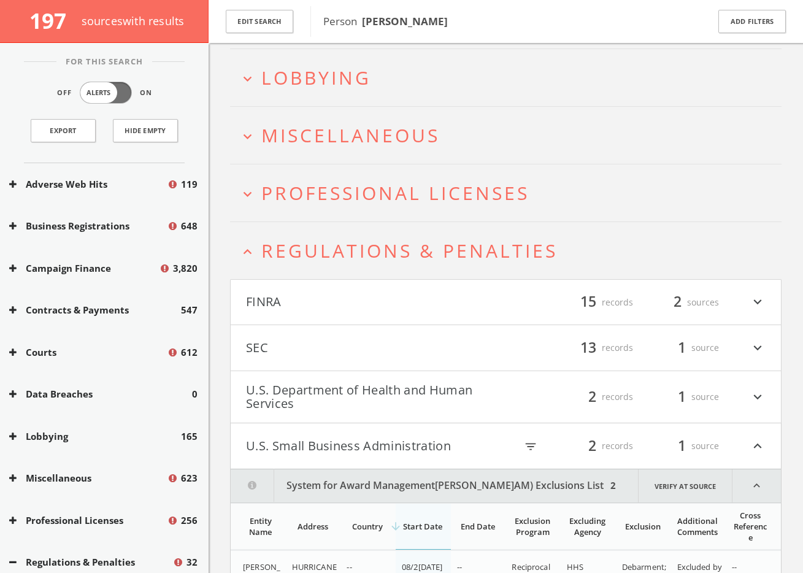
click at [293, 442] on button "U.S. Small Business Administration" at bounding box center [376, 446] width 260 height 21
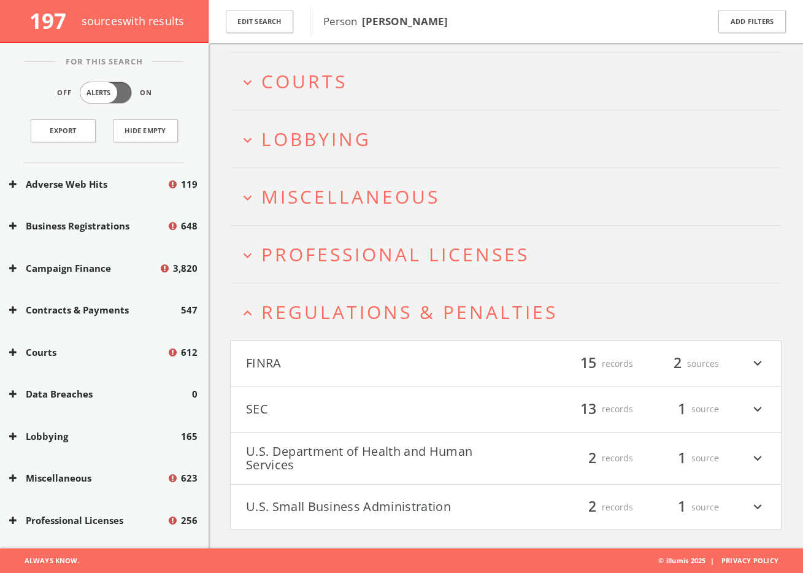
scroll to position [274, 0]
click at [310, 469] on button "U.S. Department of Health and Human Services" at bounding box center [376, 458] width 260 height 27
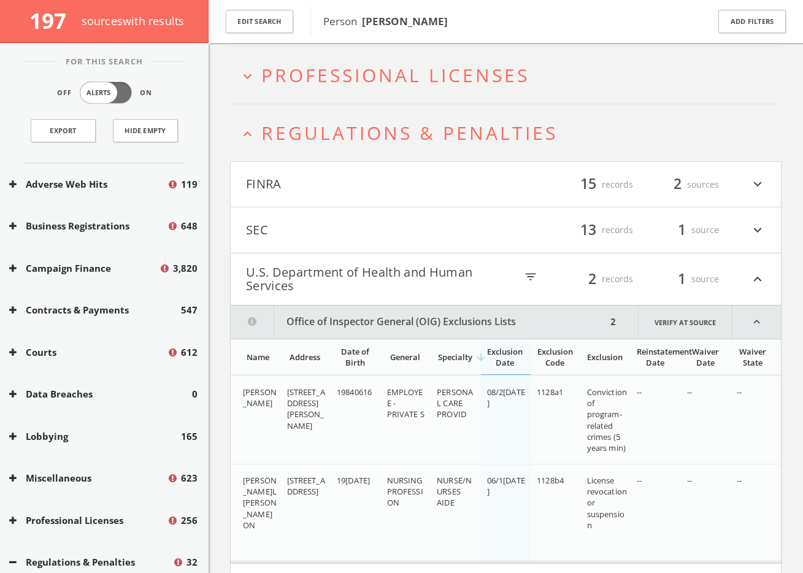
scroll to position [532, 0]
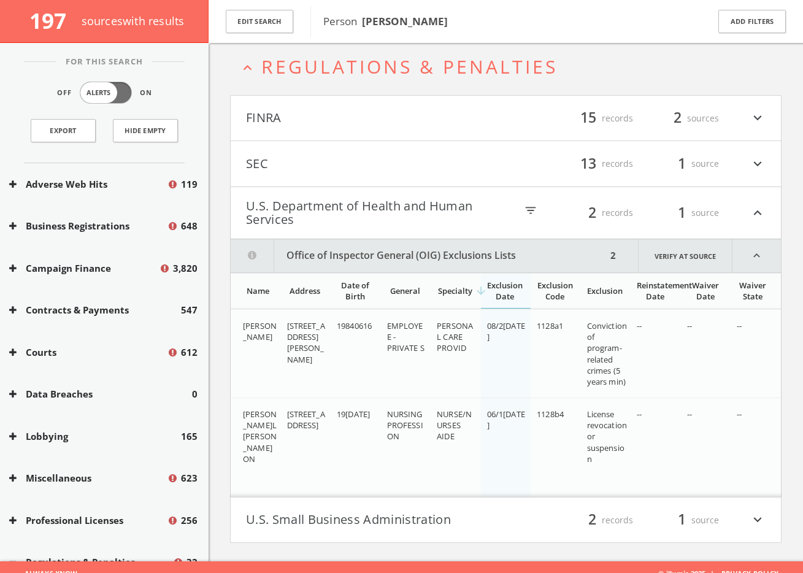
click at [284, 163] on button "SEC" at bounding box center [376, 163] width 260 height 21
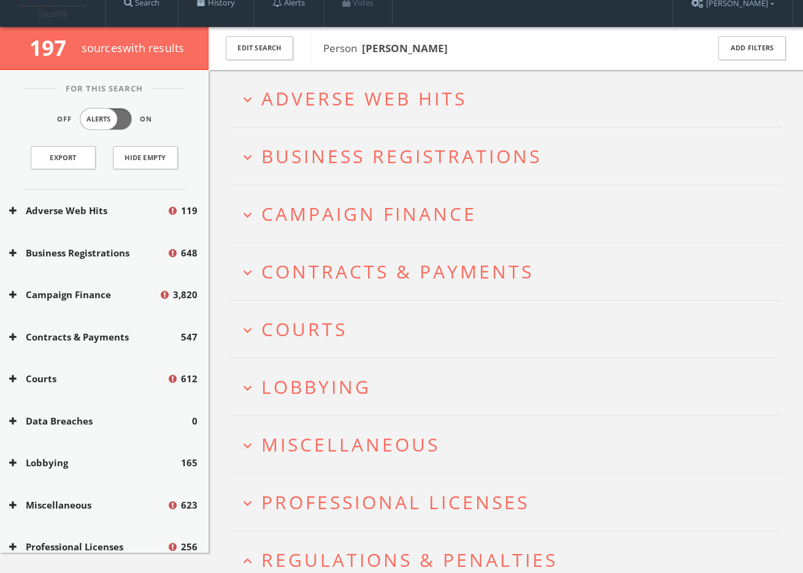
scroll to position [408, 0]
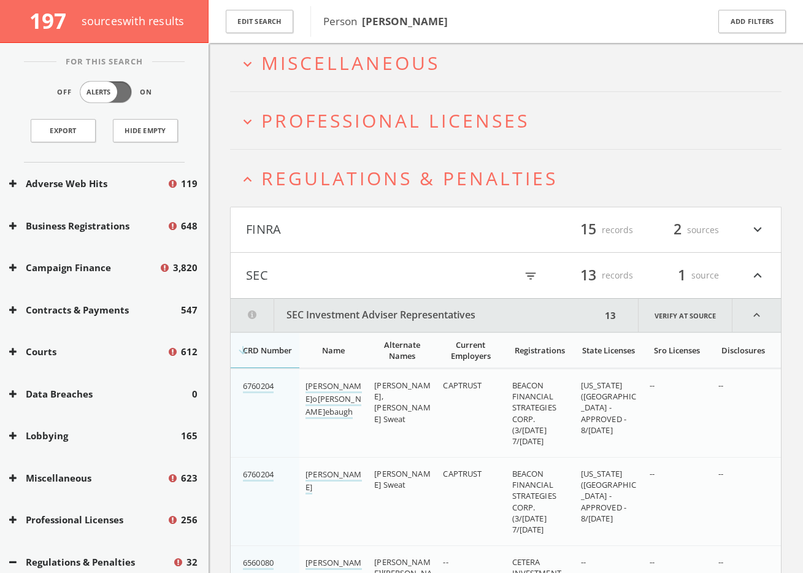
click at [321, 268] on button "SEC" at bounding box center [376, 275] width 260 height 21
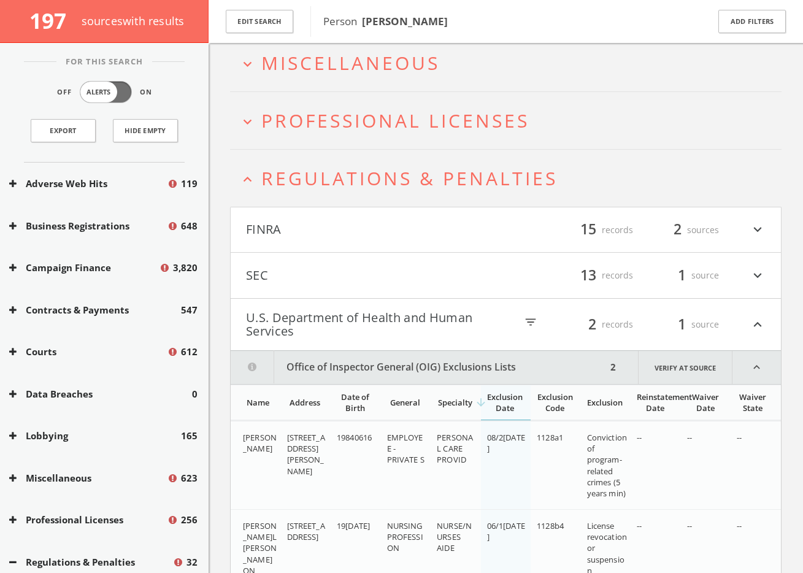
click at [303, 333] on button "U.S. Department of Health and Human Services" at bounding box center [376, 324] width 260 height 27
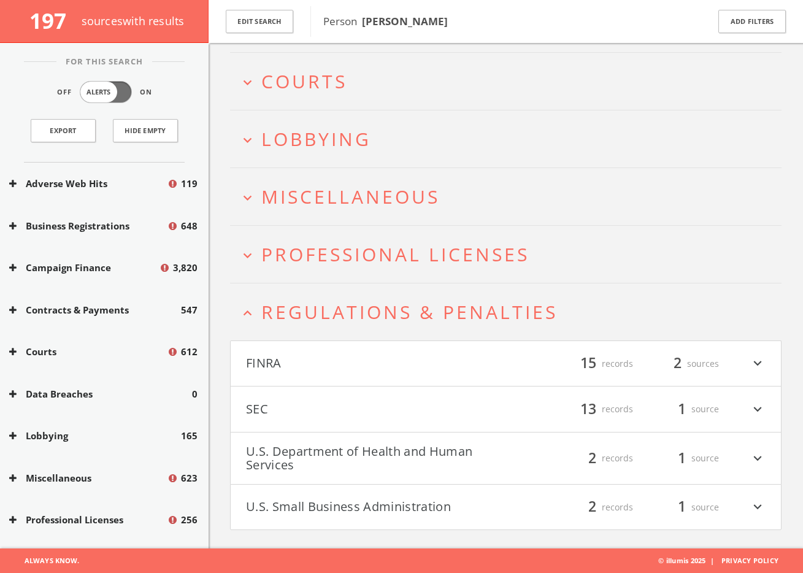
click at [289, 372] on button "FINRA" at bounding box center [376, 363] width 260 height 21
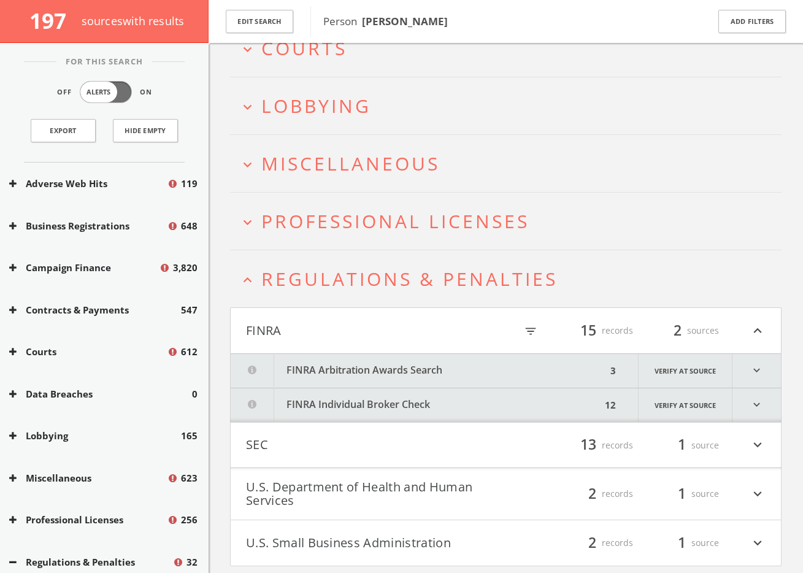
scroll to position [344, 0]
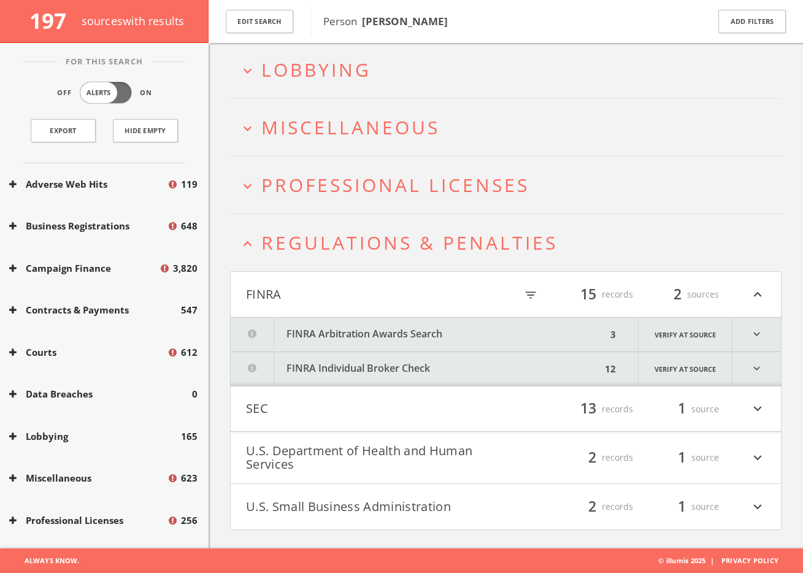
click at [371, 367] on button "FINRA Individual Broker Check" at bounding box center [416, 369] width 371 height 34
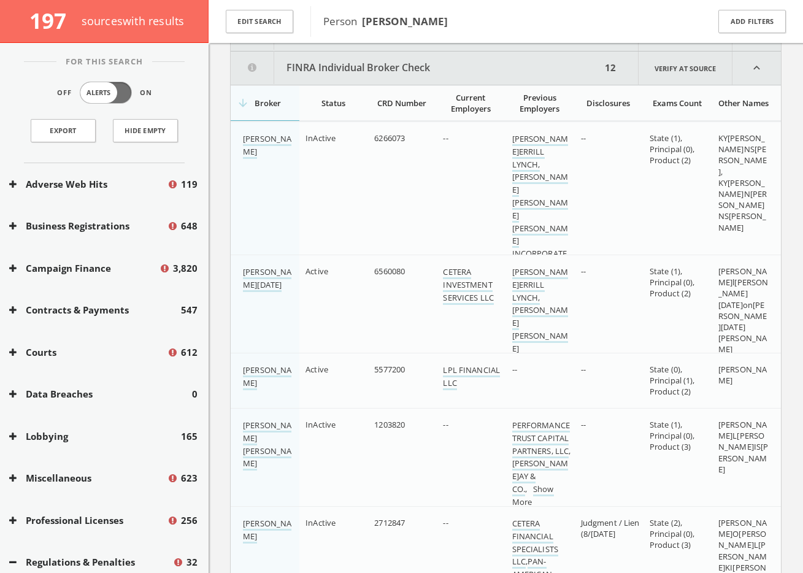
scroll to position [652, 0]
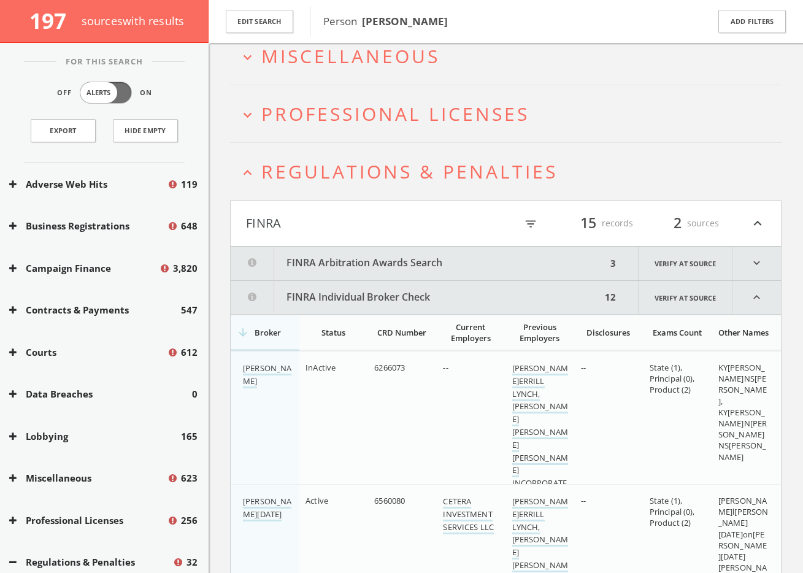
click at [385, 180] on span "Regulations & Penalties" at bounding box center [409, 171] width 296 height 25
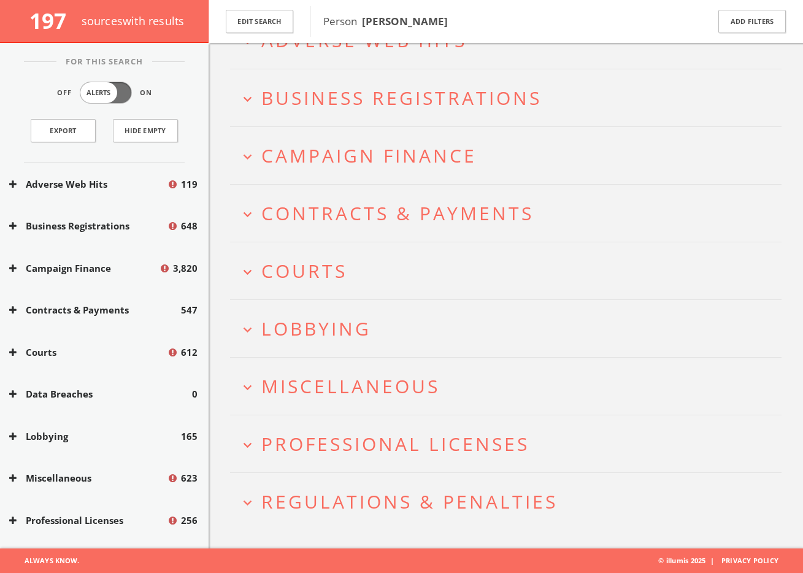
scroll to position [85, 0]
click at [352, 422] on h2 "expand_more Professional Licenses" at bounding box center [505, 443] width 551 height 57
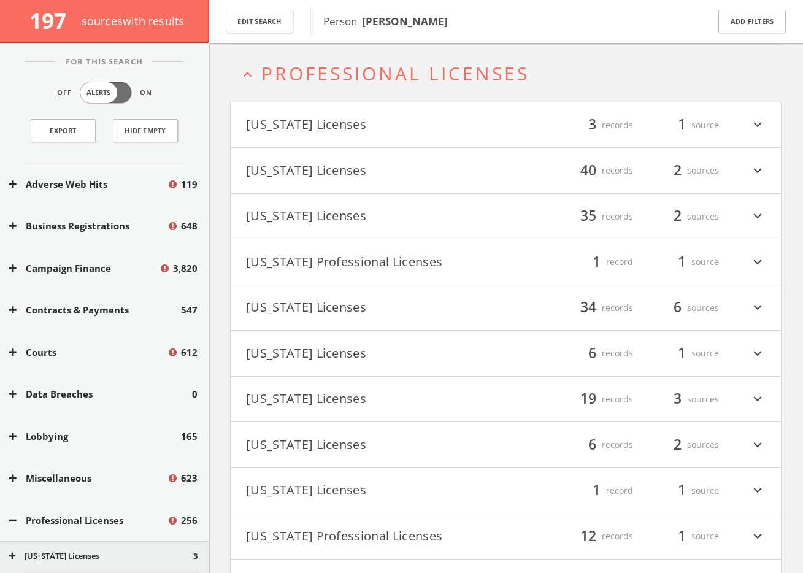
scroll to position [457, 0]
click at [313, 179] on h4 "California Licenses filter_list 40 records 2 sources expand_more" at bounding box center [506, 168] width 550 height 45
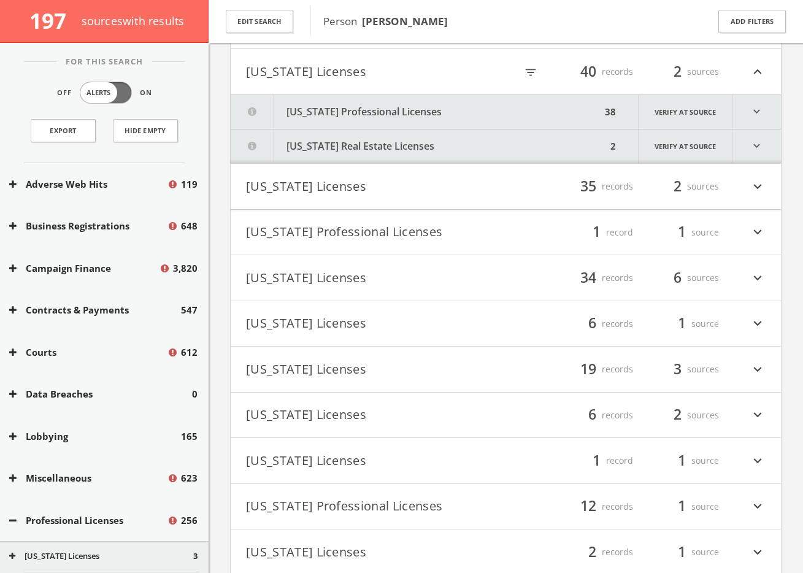
click at [347, 149] on button "California Real Estate Licenses" at bounding box center [419, 146] width 376 height 34
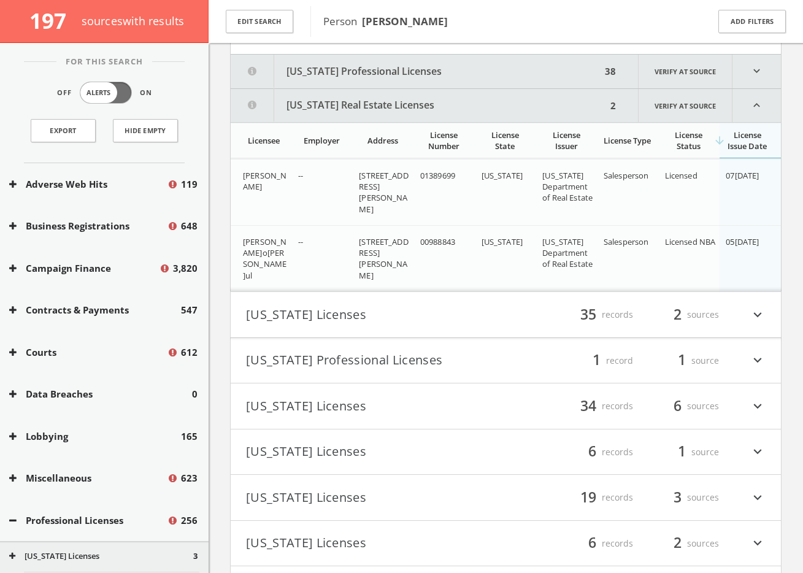
click at [362, 113] on html "Search History Alerts Votes Liana Chirkina Edit Profile Change Password Securit…" at bounding box center [401, 219] width 803 height 1627
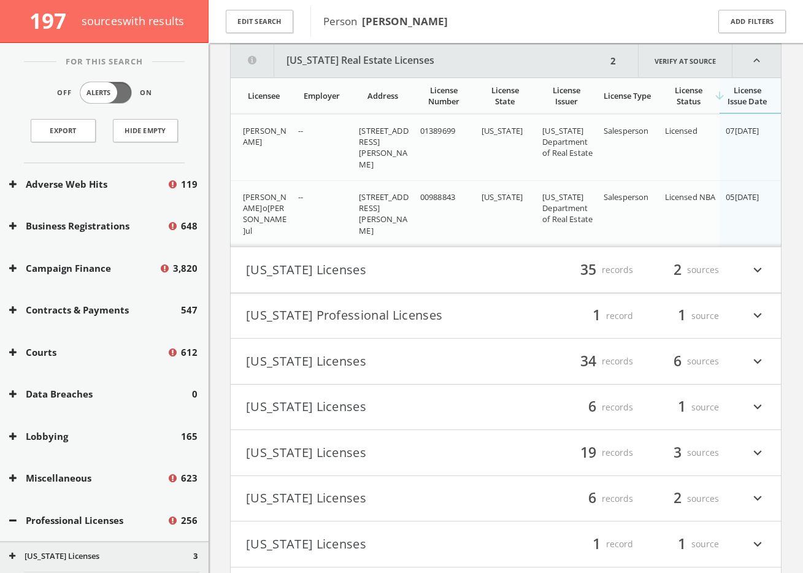
click at [370, 61] on html "Search History Alerts Votes Liana Chirkina Edit Profile Change Password Securit…" at bounding box center [401, 174] width 803 height 1627
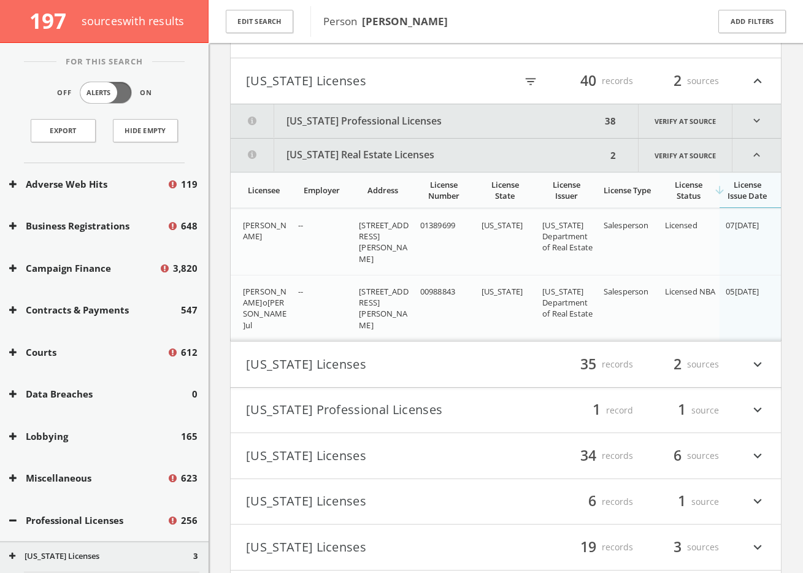
click at [358, 117] on button "California Professional Licenses" at bounding box center [416, 121] width 371 height 34
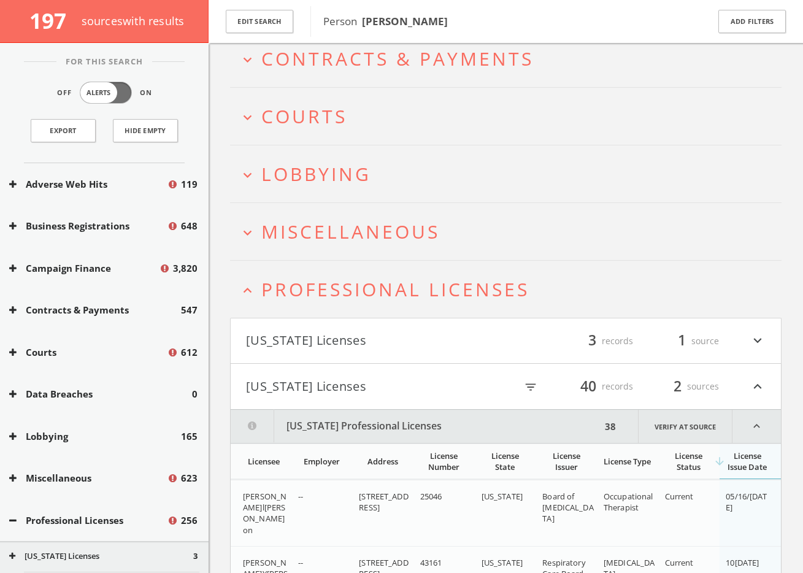
click at [369, 277] on span "Professional Licenses" at bounding box center [395, 289] width 268 height 25
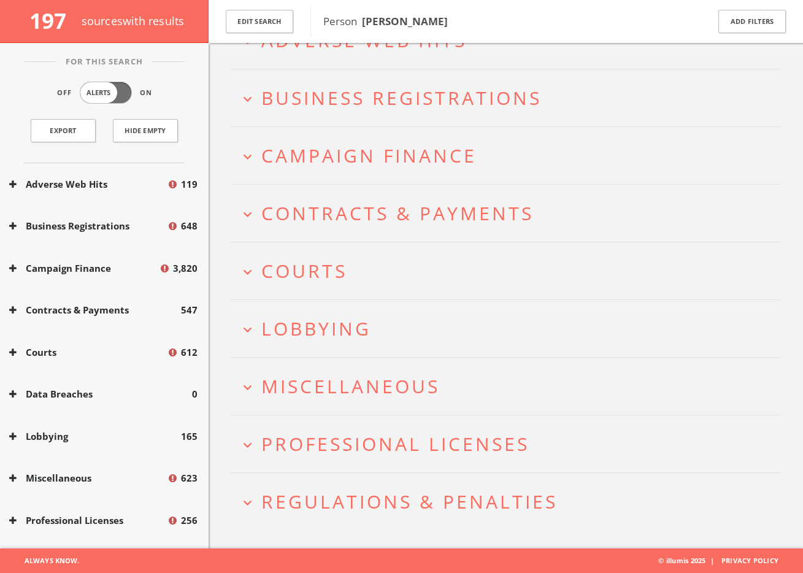
click at [353, 410] on h2 "expand_more Miscellaneous" at bounding box center [505, 386] width 551 height 57
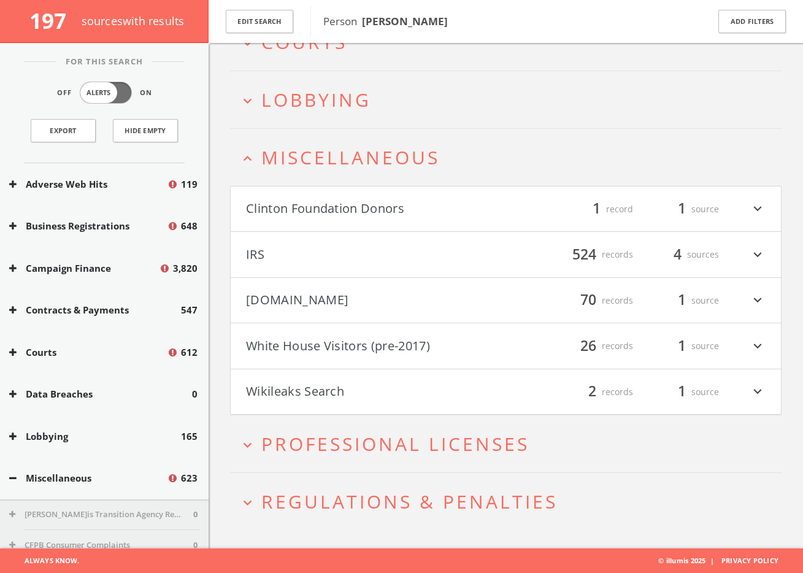
click at [440, 202] on button "Clinton Foundation Donors" at bounding box center [376, 209] width 260 height 21
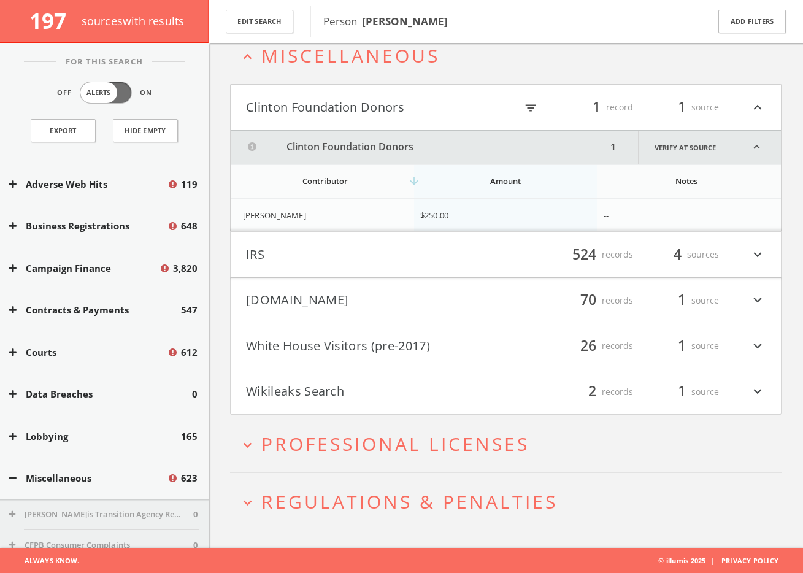
click at [305, 305] on button "Mugshots.com" at bounding box center [376, 300] width 260 height 21
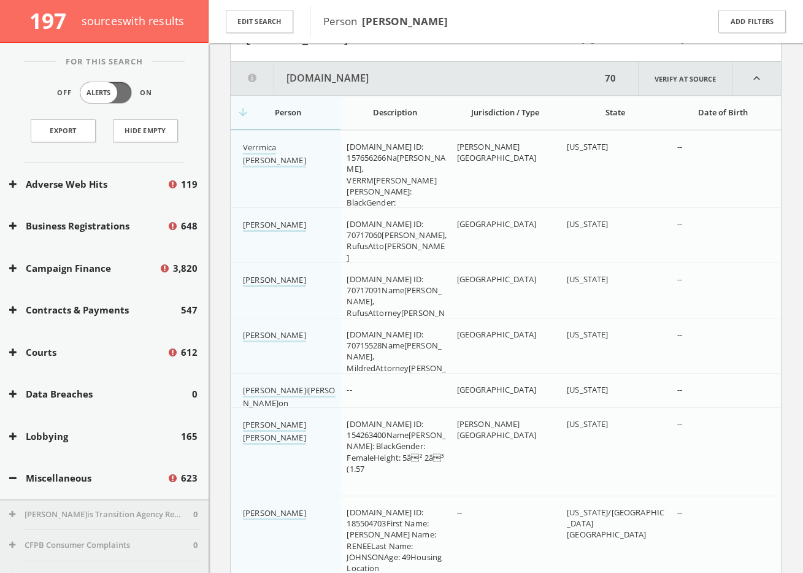
scroll to position [696, 0]
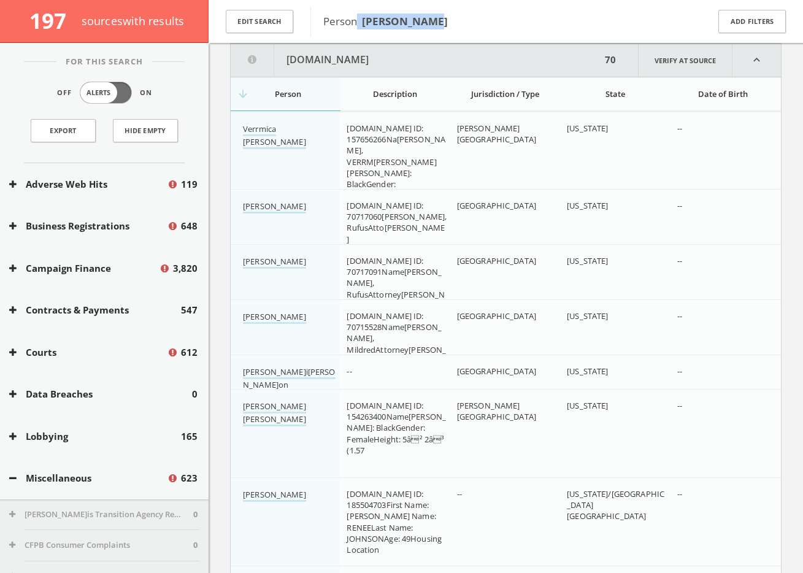
drag, startPoint x: 420, startPoint y: 20, endPoint x: 357, endPoint y: 21, distance: 63.2
click at [357, 21] on span "Person Jill Johnson" at bounding box center [507, 21] width 369 height 16
copy span "Jill Johnson"
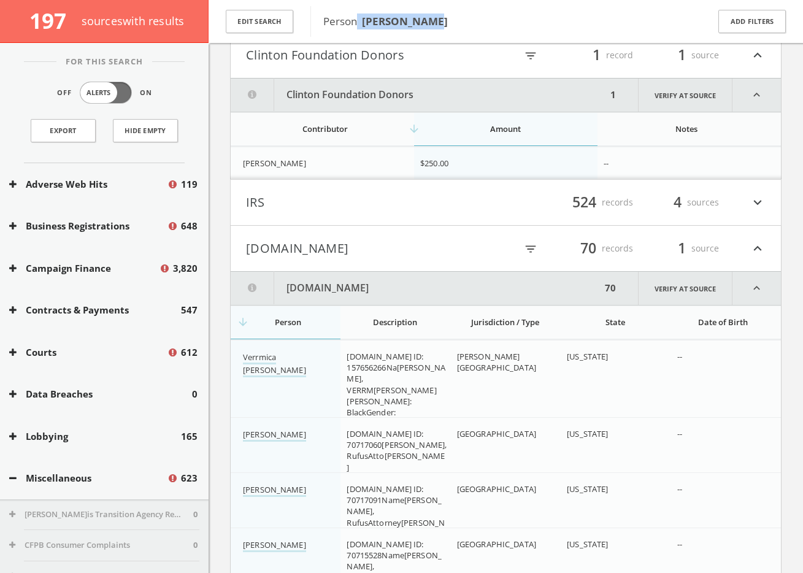
scroll to position [436, 0]
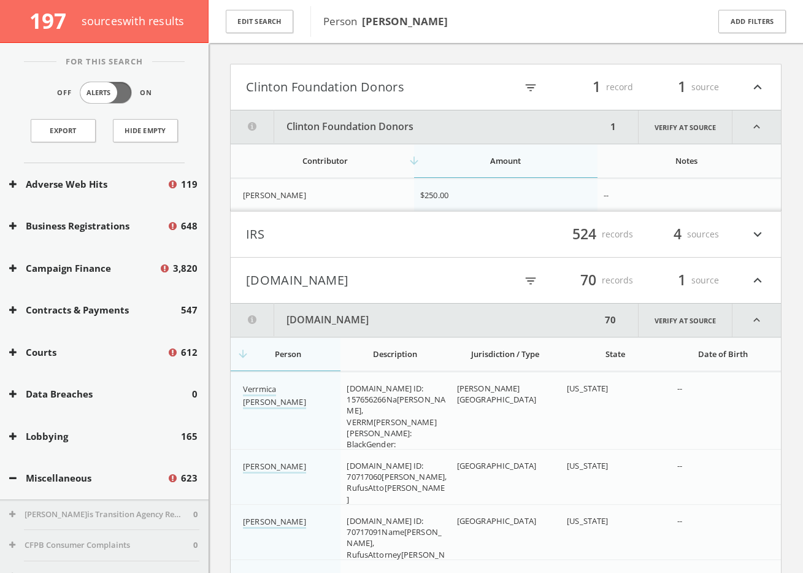
click at [532, 277] on icon "filter_list" at bounding box center [530, 280] width 13 height 13
paste input "Jill Johnson"
click at [408, 275] on input "Jill Johnson" at bounding box center [460, 281] width 138 height 19
type input "Jill m Johnson"
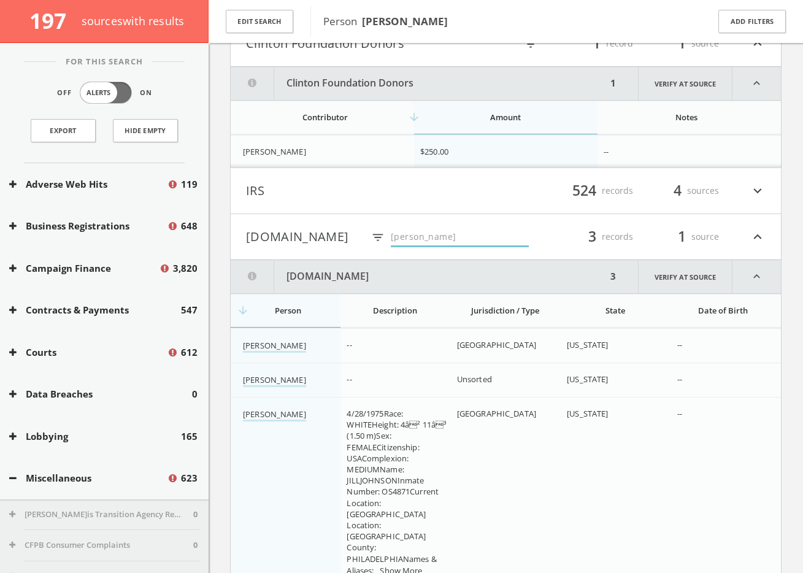
scroll to position [669, 0]
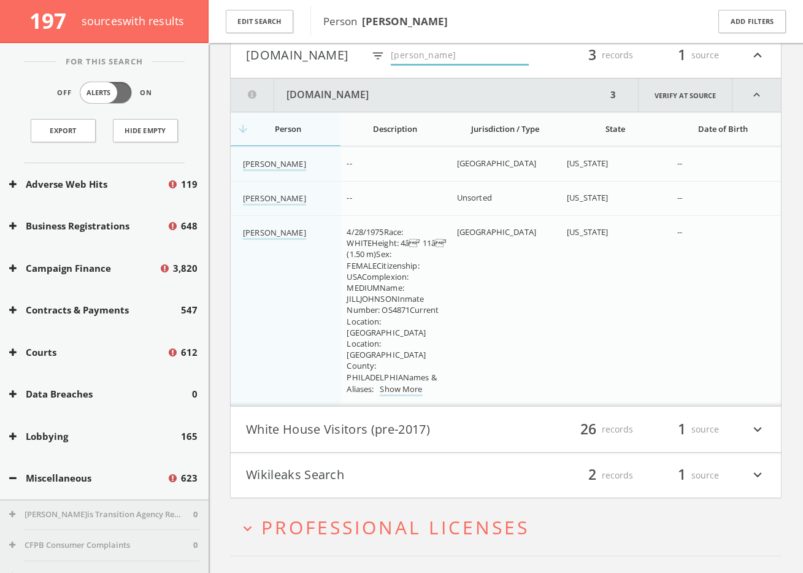
click at [458, 429] on button "White House Visitors (pre-2017)" at bounding box center [376, 429] width 260 height 21
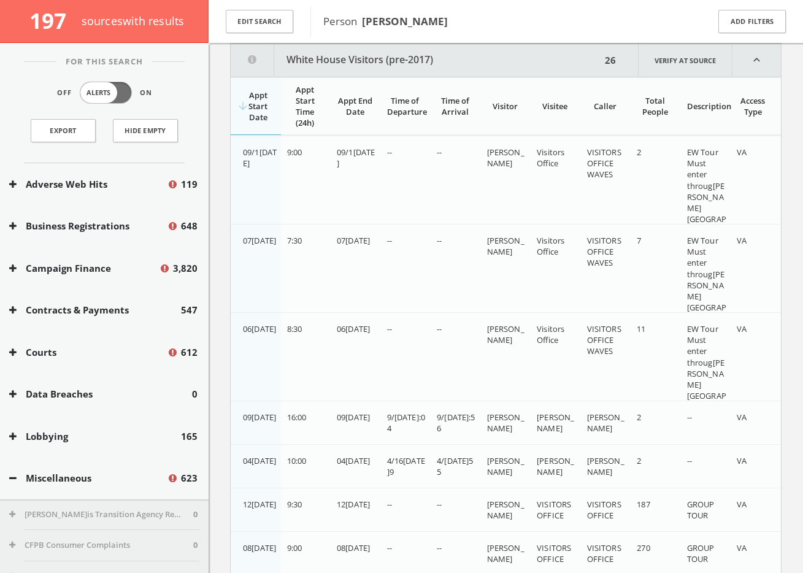
click at [83, 483] on button "Miscellaneous" at bounding box center [88, 478] width 158 height 14
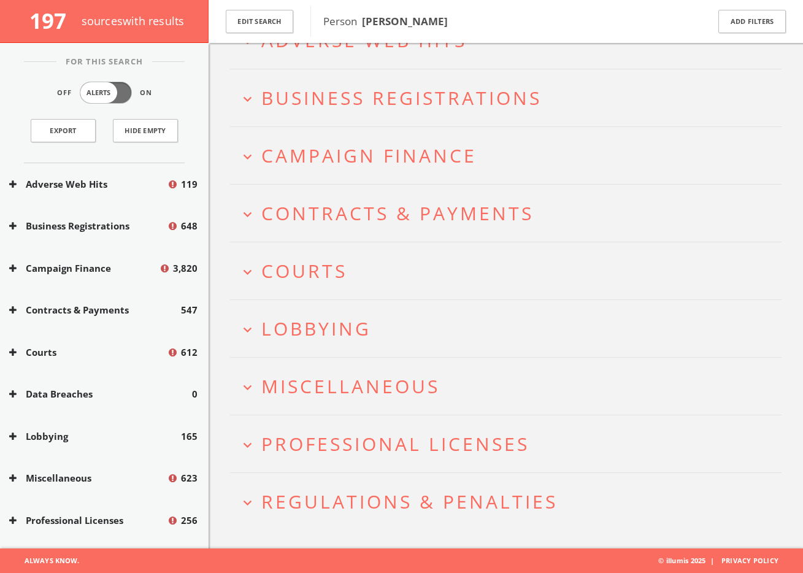
click at [331, 336] on span "Lobbying" at bounding box center [316, 328] width 110 height 25
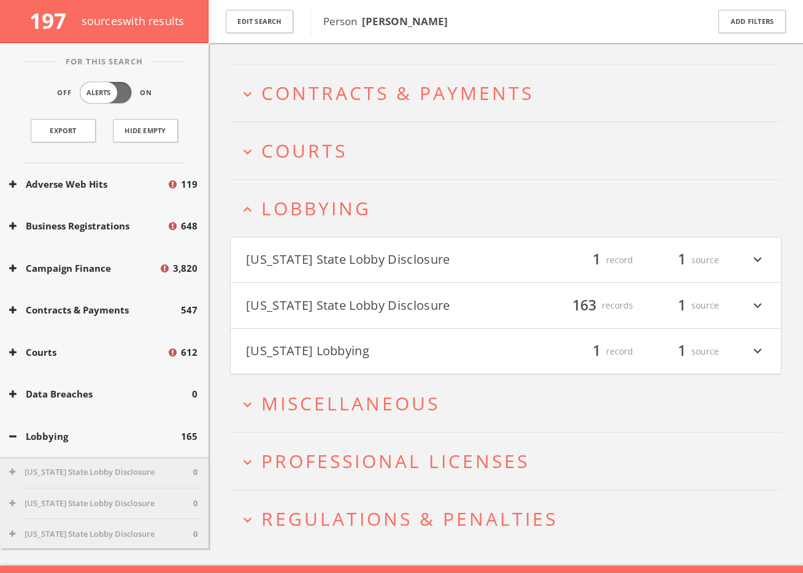
scroll to position [222, 0]
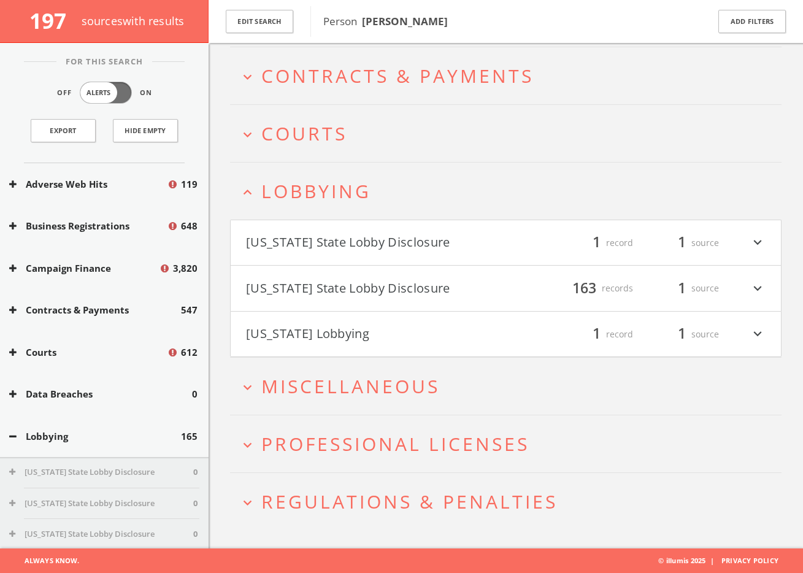
click at [331, 188] on span "Lobbying" at bounding box center [316, 191] width 110 height 25
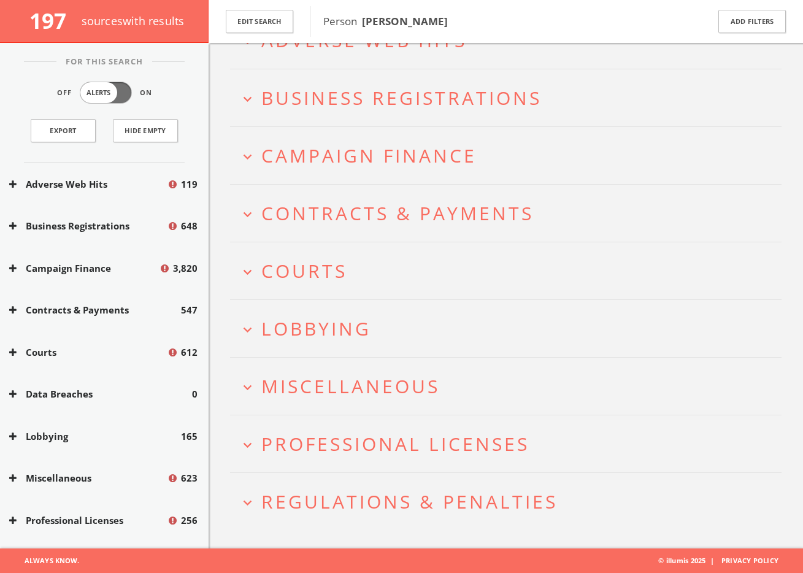
click at [311, 246] on h2 "expand_more Courts" at bounding box center [505, 270] width 551 height 57
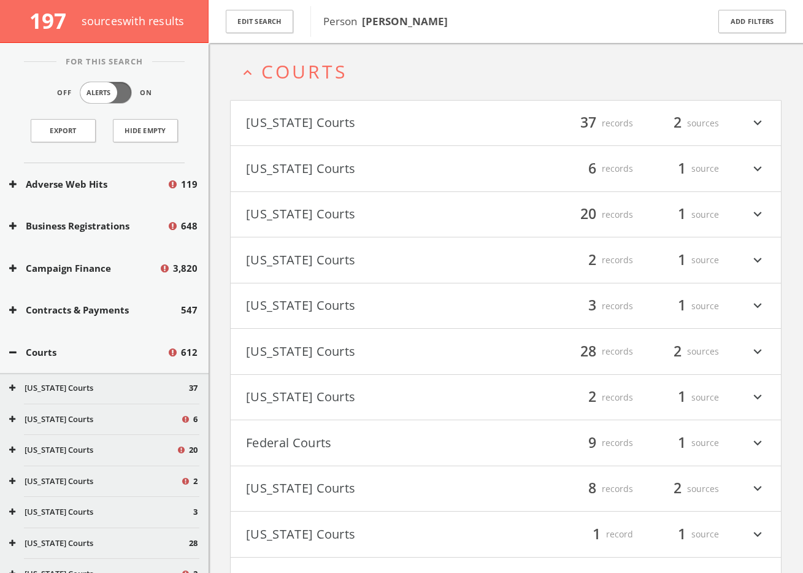
click at [339, 267] on button "California Courts" at bounding box center [376, 260] width 260 height 21
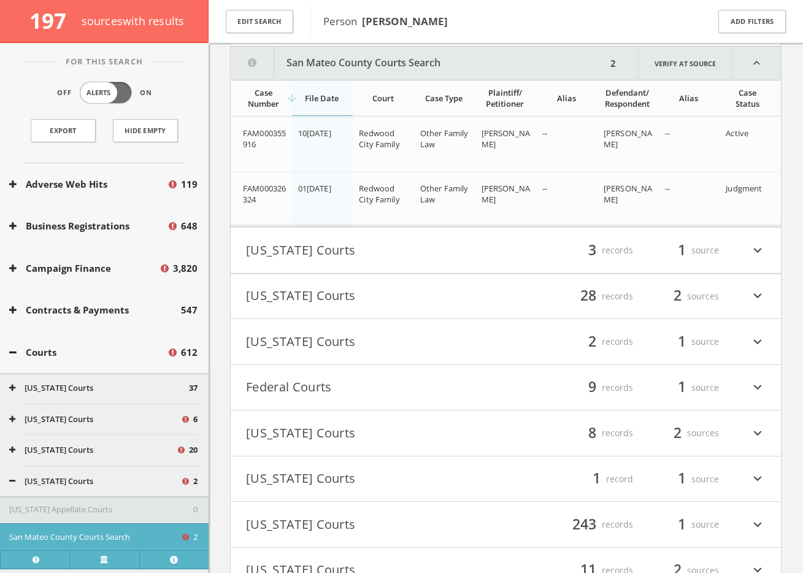
scroll to position [524, 0]
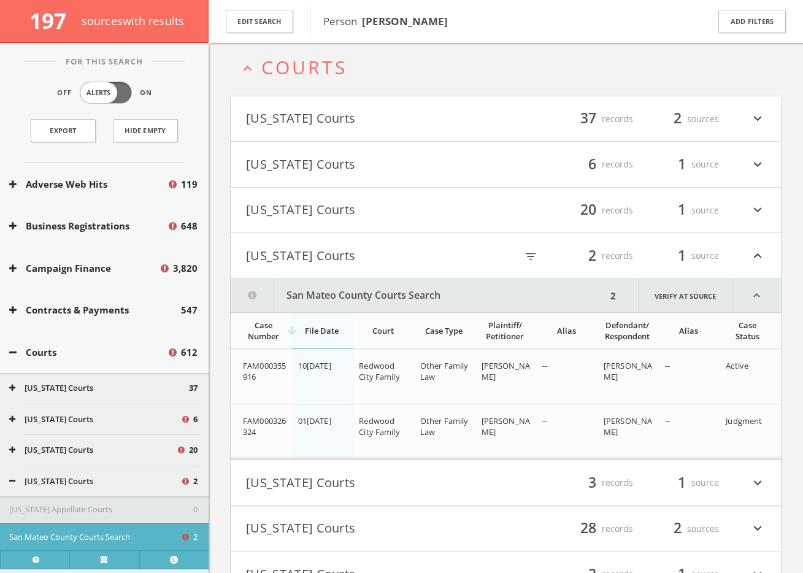
click at [325, 65] on span "Courts" at bounding box center [304, 67] width 86 height 25
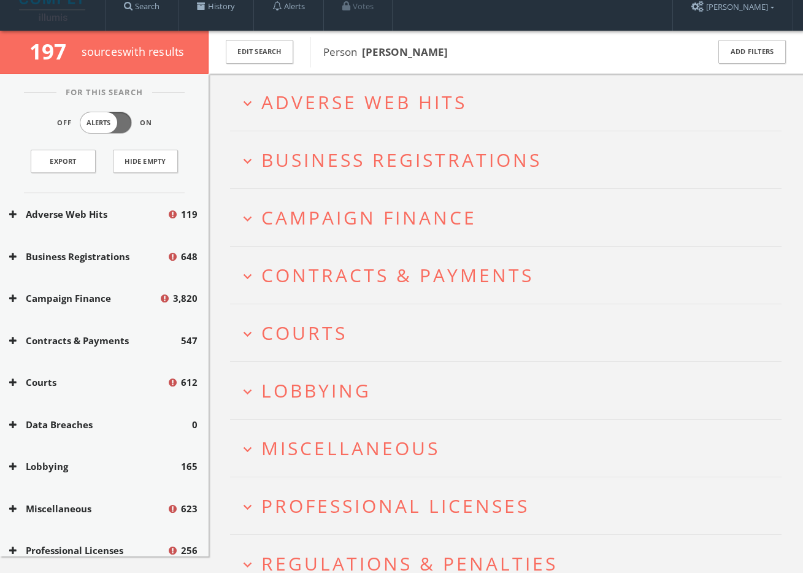
scroll to position [0, 0]
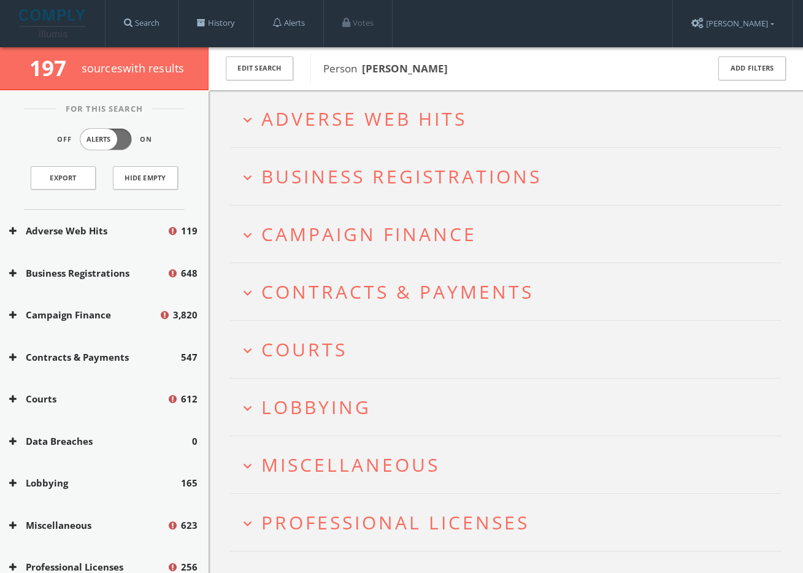
click at [362, 236] on span "Campaign Finance" at bounding box center [368, 233] width 215 height 25
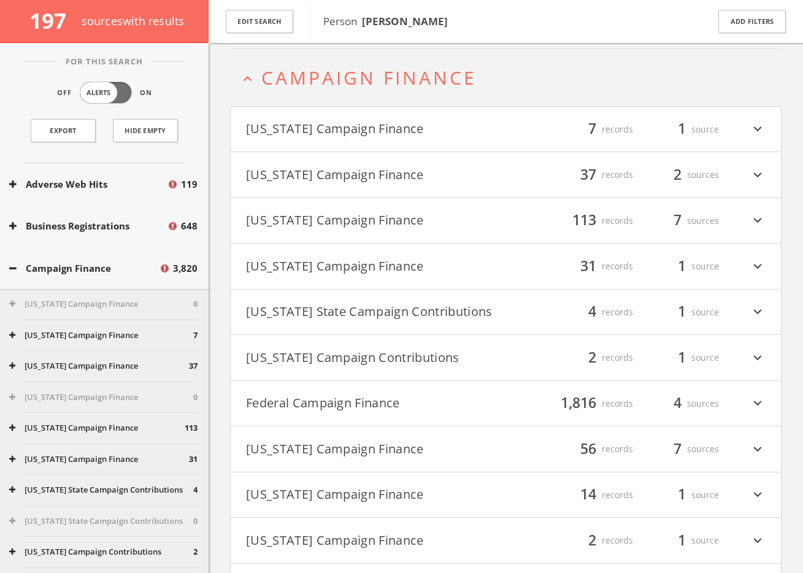
click at [322, 201] on h4 "California Campaign Finance filter_list 113 records 7 sources expand_more" at bounding box center [506, 220] width 550 height 45
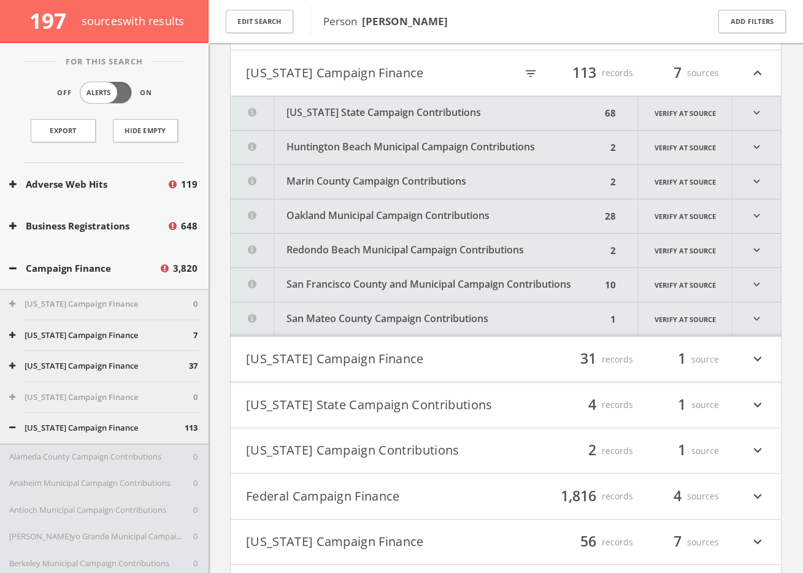
scroll to position [317, 0]
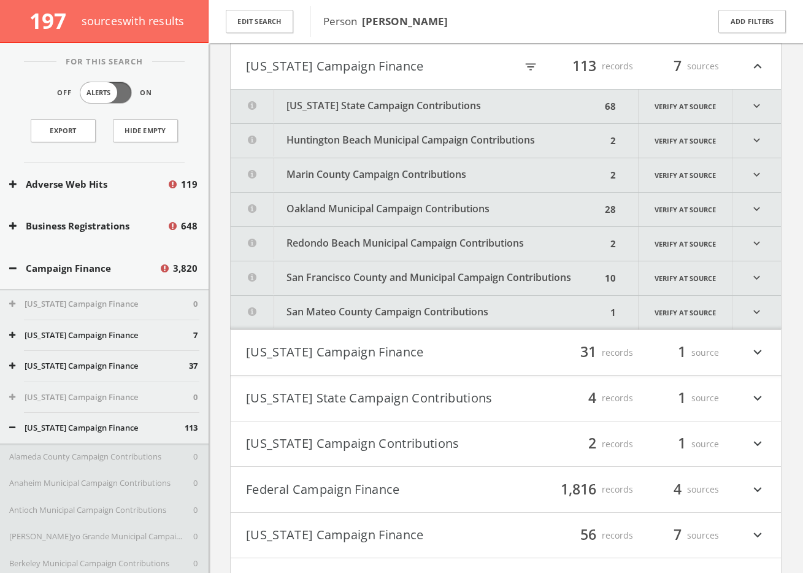
click at [388, 108] on button "California State Campaign Contributions" at bounding box center [416, 107] width 371 height 34
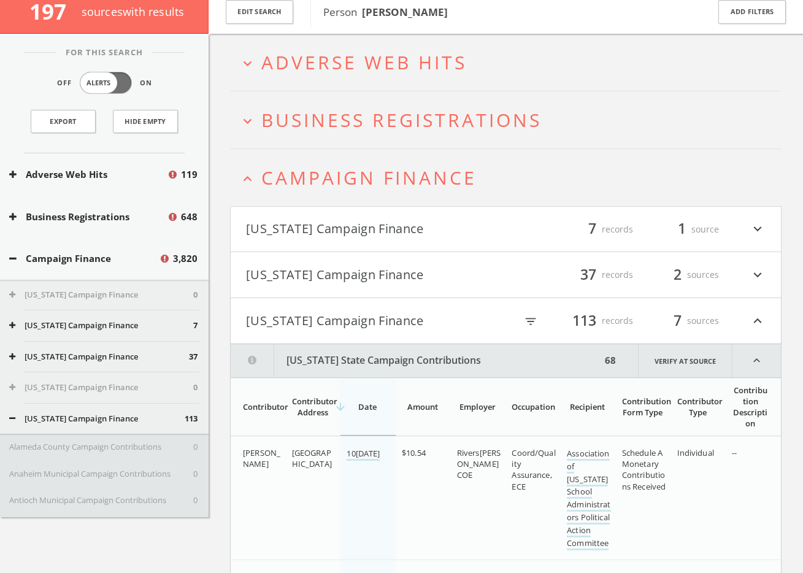
scroll to position [0, 0]
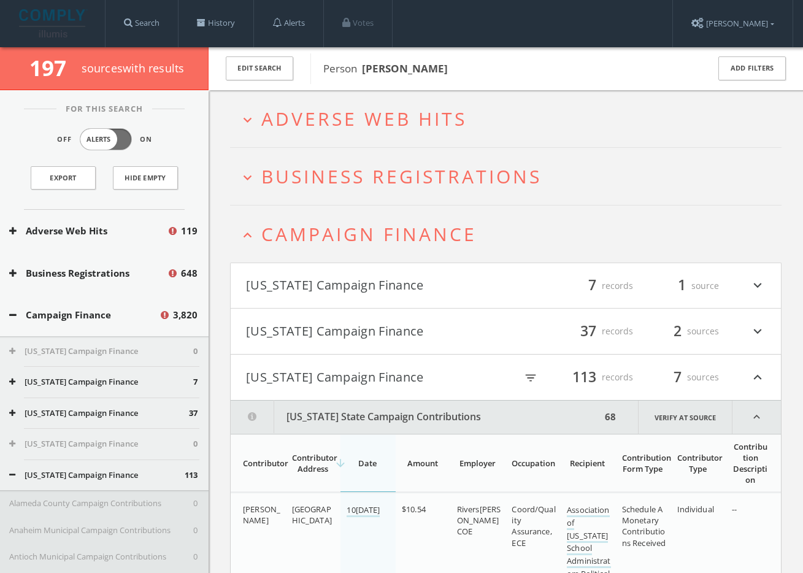
drag, startPoint x: 345, startPoint y: 234, endPoint x: 342, endPoint y: 225, distance: 10.1
click at [345, 234] on span "Campaign Finance" at bounding box center [368, 233] width 215 height 25
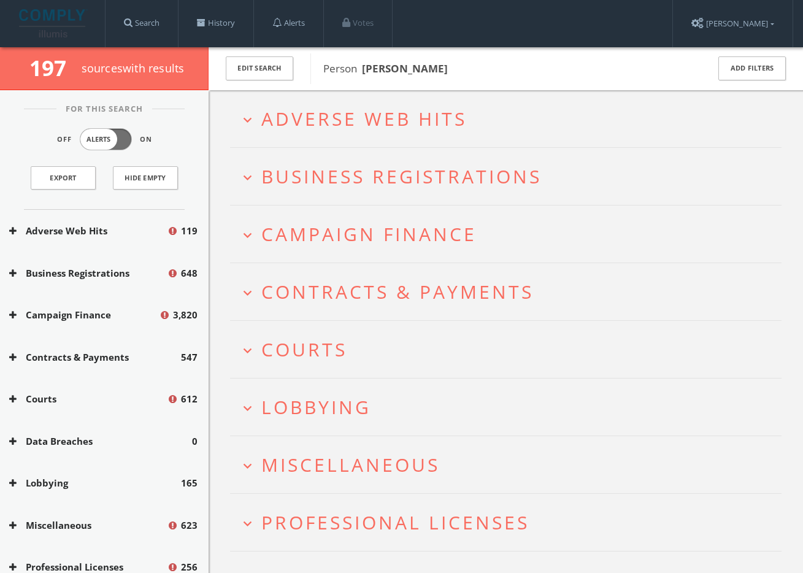
click at [332, 121] on span "Adverse Web Hits" at bounding box center [363, 118] width 205 height 25
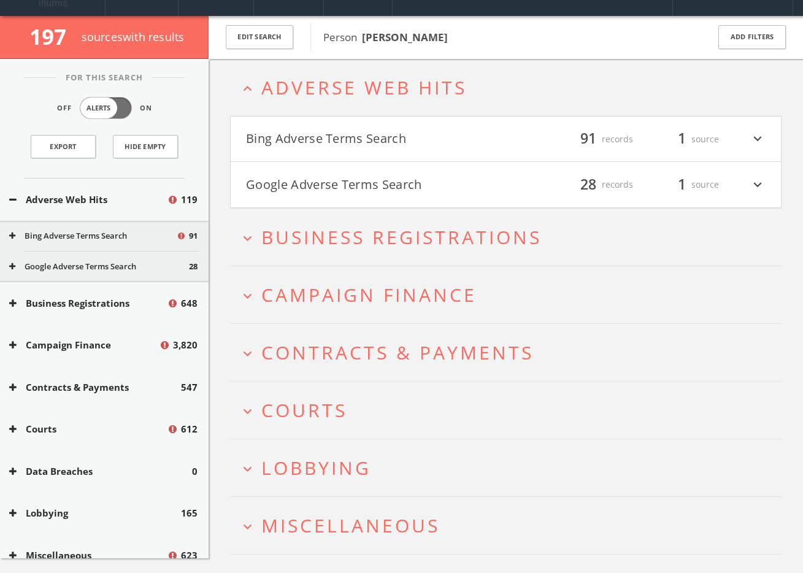
click at [345, 193] on h4 "Google Adverse Terms Search filter_list 28 records 1 source expand_more" at bounding box center [506, 184] width 550 height 45
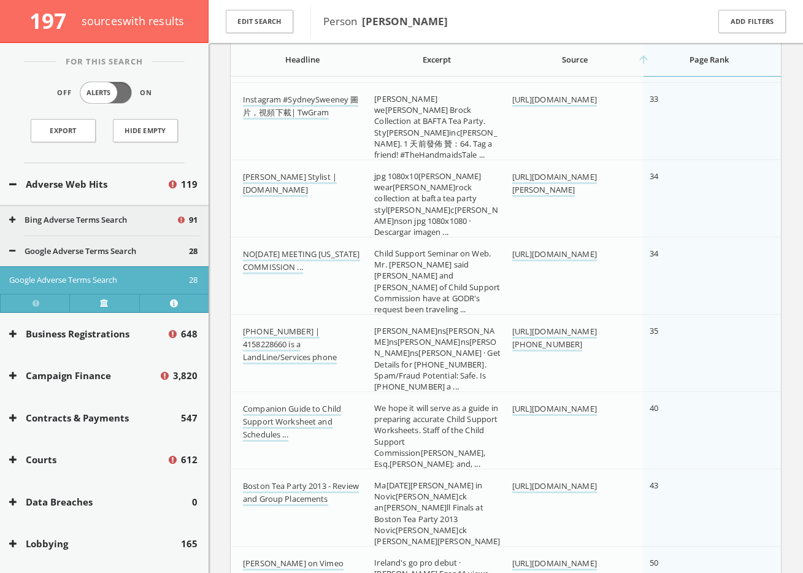
scroll to position [2159, 0]
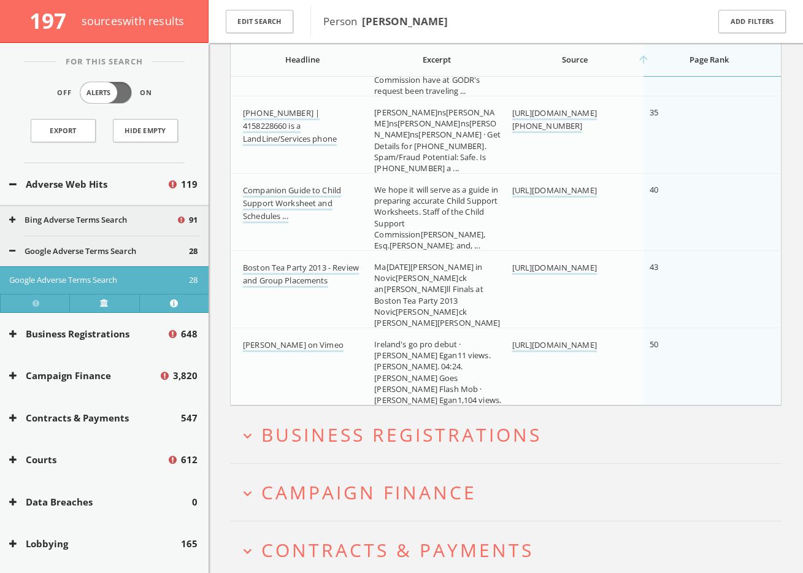
click at [109, 255] on button "Google Adverse Terms Search" at bounding box center [99, 251] width 180 height 12
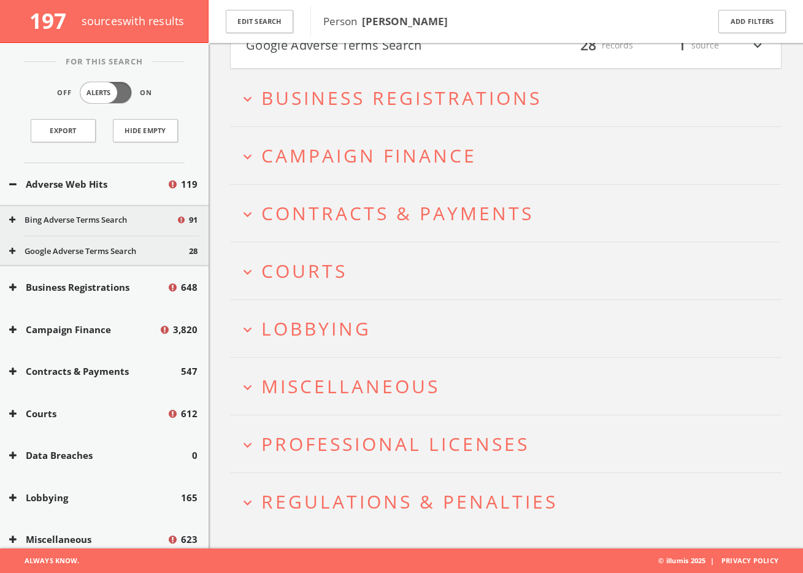
click at [118, 221] on button "Bing Adverse Terms Search" at bounding box center [92, 220] width 167 height 12
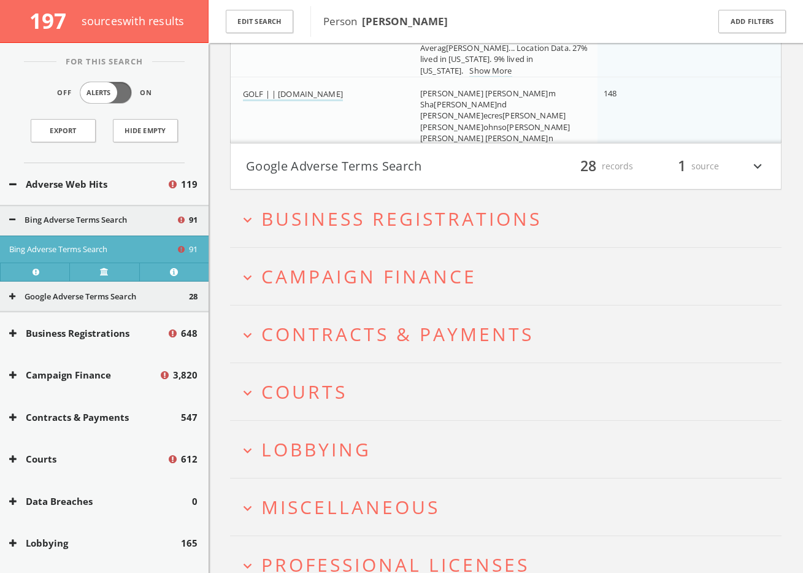
scroll to position [8403, 0]
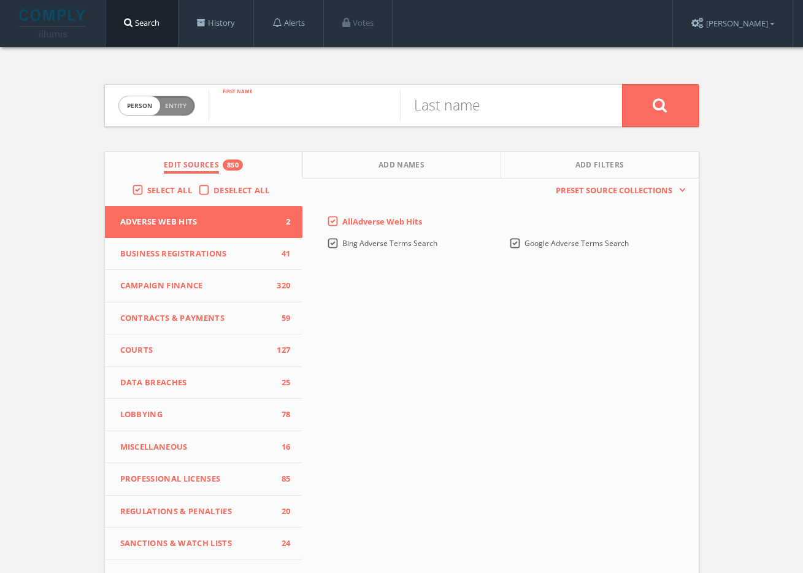
paste input "[PERSON_NAME]"
click at [314, 116] on input "[PERSON_NAME]" at bounding box center [304, 106] width 191 height 32
type input "[PERSON_NAME]"
paste input "[PERSON_NAME]"
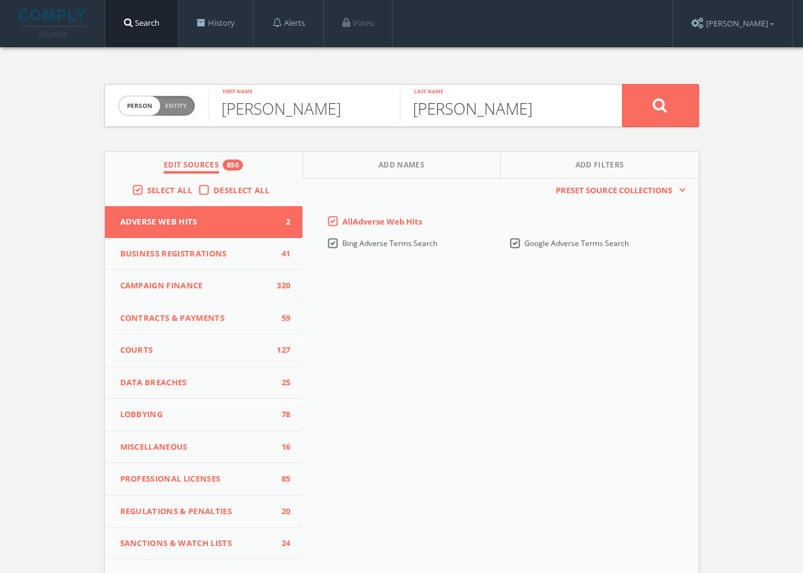
type input "[PERSON_NAME]"
click at [678, 93] on button at bounding box center [660, 105] width 77 height 43
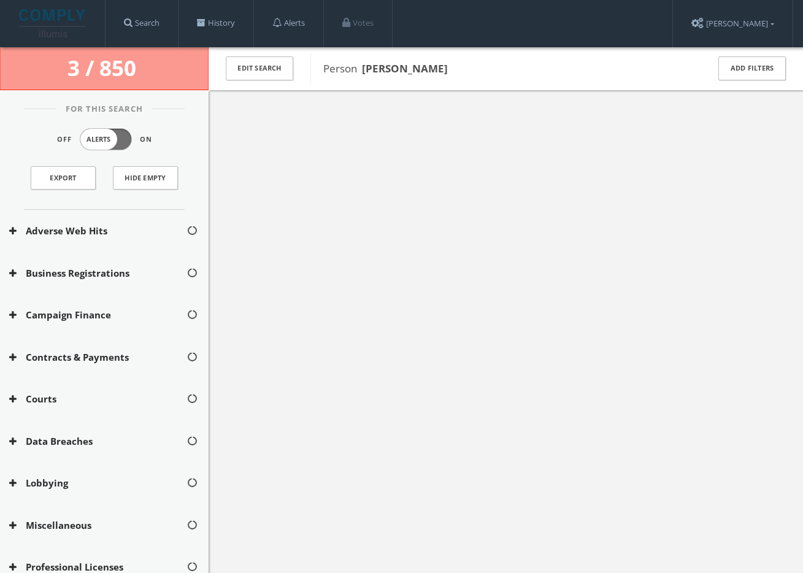
drag, startPoint x: 437, startPoint y: 66, endPoint x: 361, endPoint y: 67, distance: 76.7
click at [361, 67] on span "Person [PERSON_NAME]" at bounding box center [507, 69] width 369 height 16
copy span "[PERSON_NAME]"
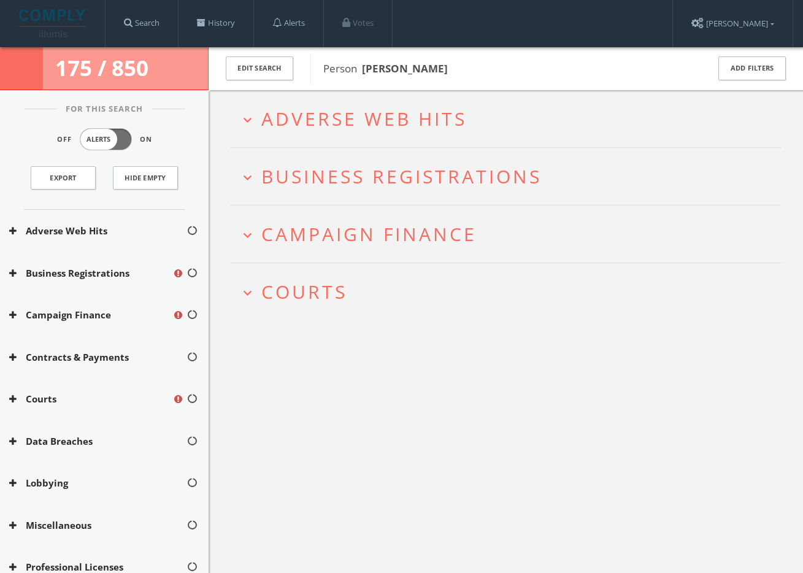
click at [431, 67] on b "[PERSON_NAME]" at bounding box center [405, 68] width 86 height 14
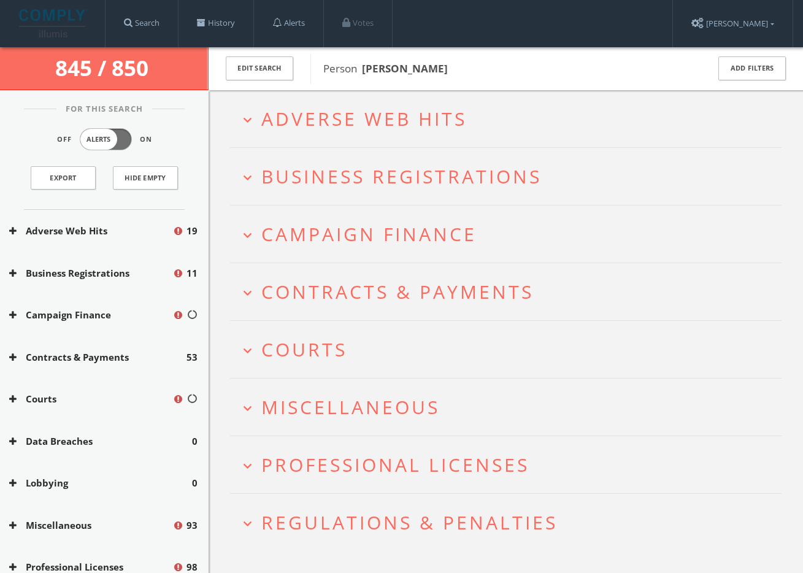
drag, startPoint x: 459, startPoint y: 67, endPoint x: 447, endPoint y: 68, distance: 11.7
click at [459, 67] on span "Person [PERSON_NAME]" at bounding box center [507, 69] width 369 height 16
drag, startPoint x: 391, startPoint y: 68, endPoint x: 378, endPoint y: 67, distance: 12.9
click at [375, 68] on span "Person [PERSON_NAME]" at bounding box center [507, 69] width 369 height 16
copy span "[PERSON_NAME]"
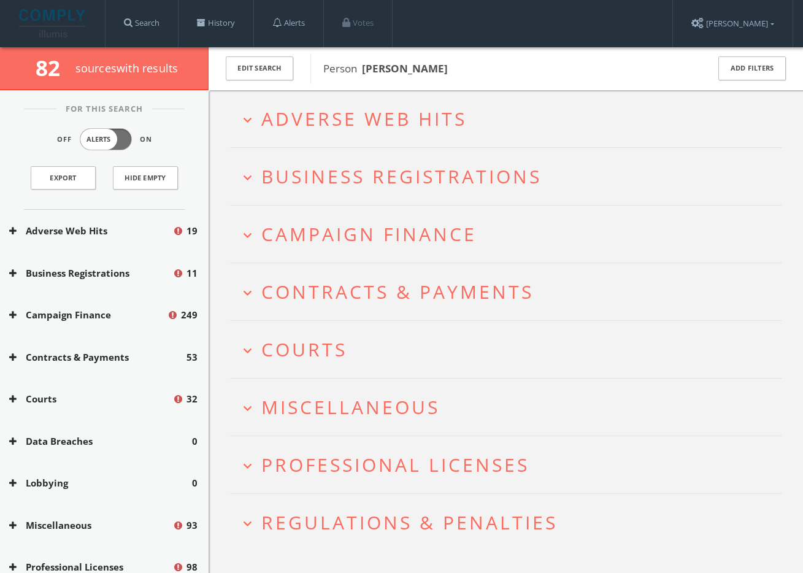
click at [393, 140] on h2 "expand_more Adverse Web Hits" at bounding box center [505, 118] width 551 height 57
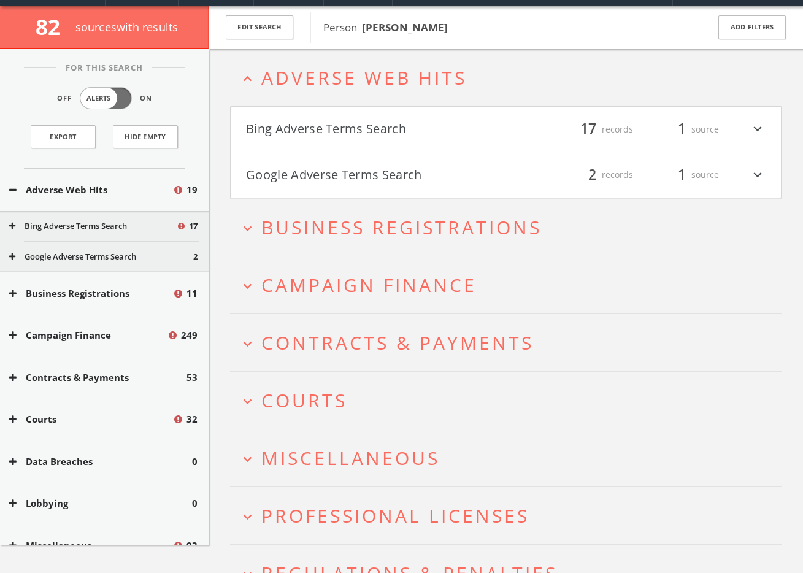
click at [394, 139] on h4 "Bing Adverse Terms Search filter_list 17 records 1 source expand_more" at bounding box center [506, 129] width 550 height 45
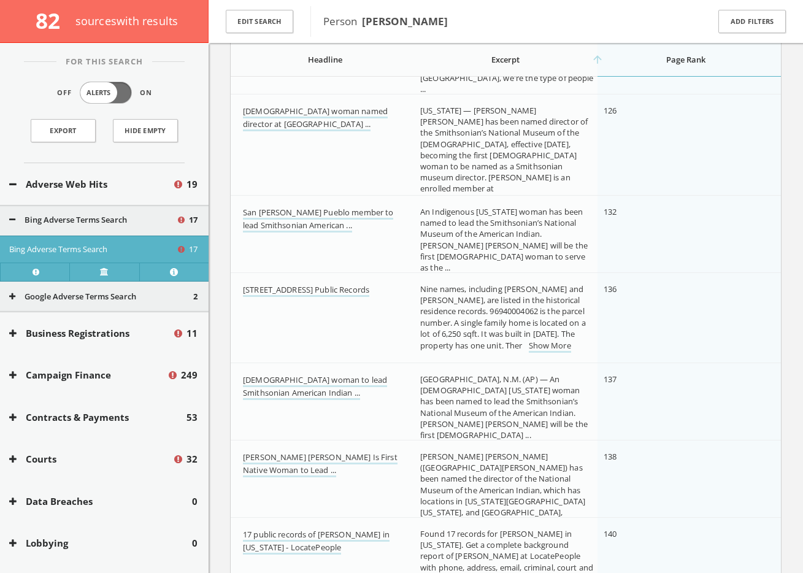
scroll to position [1414, 0]
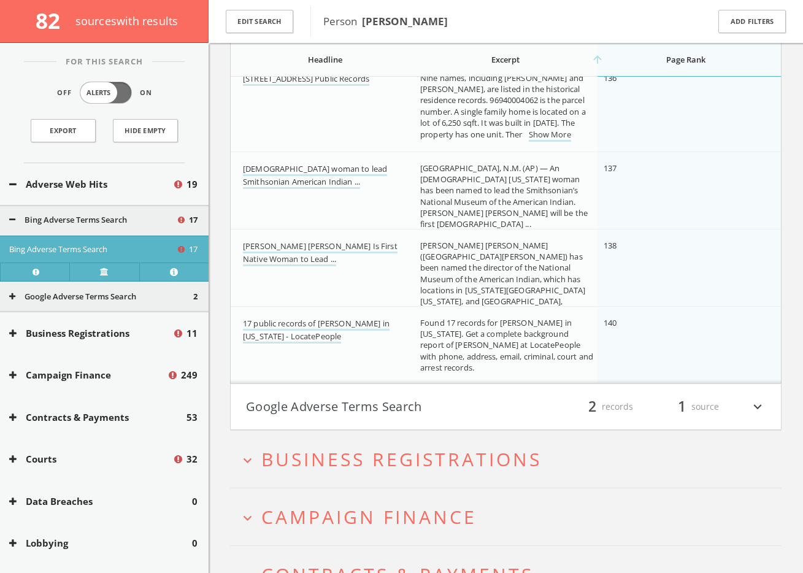
click at [365, 407] on button "Google Adverse Terms Search" at bounding box center [376, 406] width 260 height 21
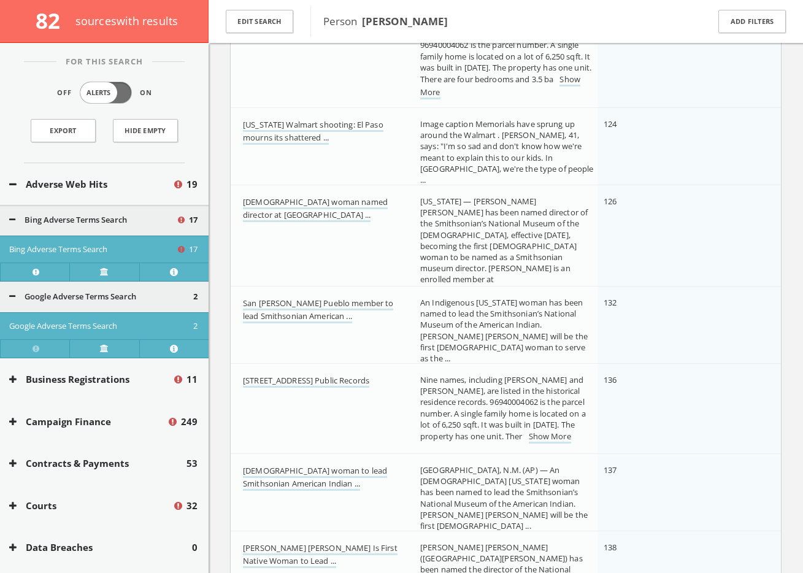
scroll to position [805, 0]
